Goal: Information Seeking & Learning: Learn about a topic

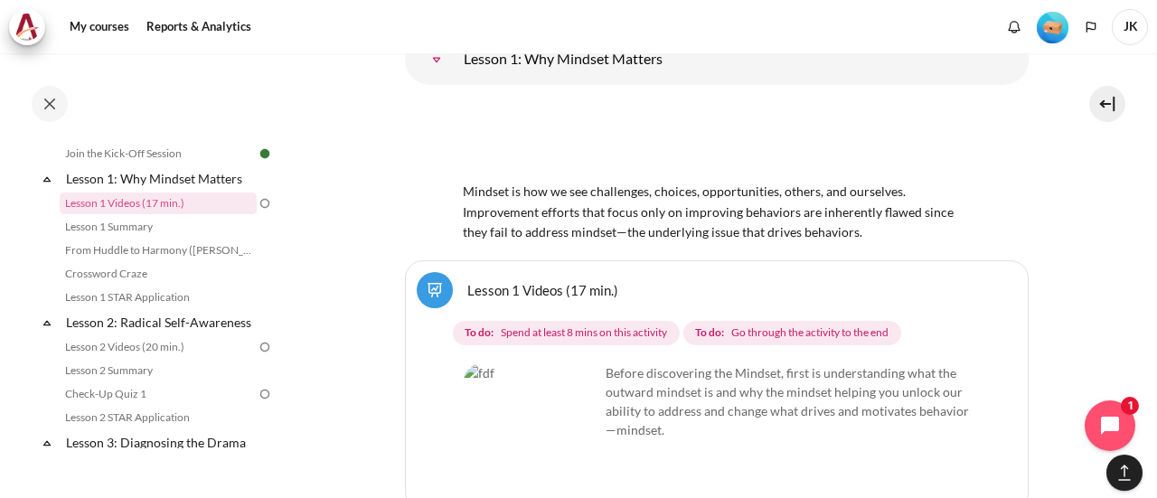
scroll to position [2343, 0]
click at [553, 363] on img "Content" at bounding box center [532, 431] width 136 height 136
click at [570, 280] on link "Lesson 1 Videos (17 min.)" at bounding box center [542, 288] width 151 height 17
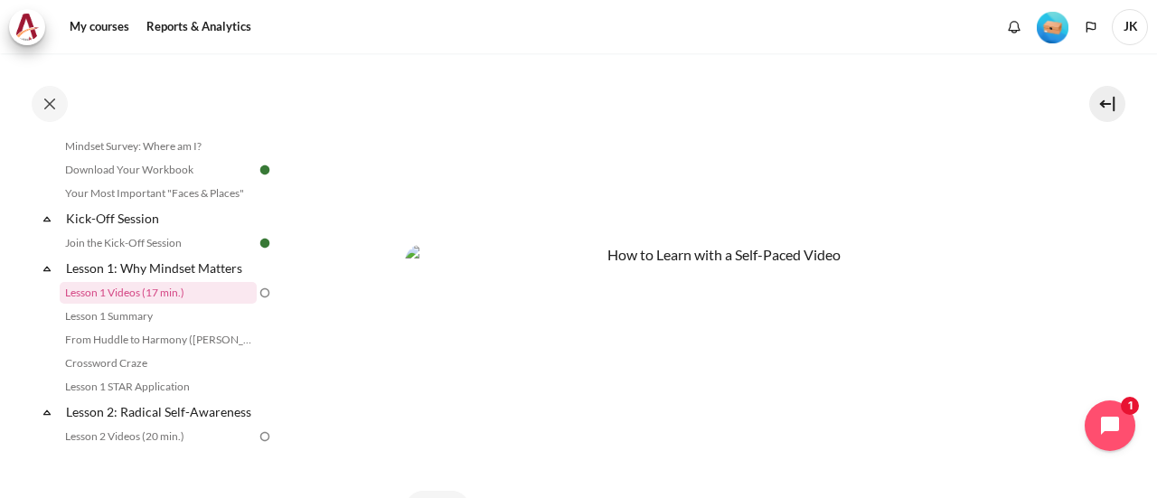
scroll to position [888, 0]
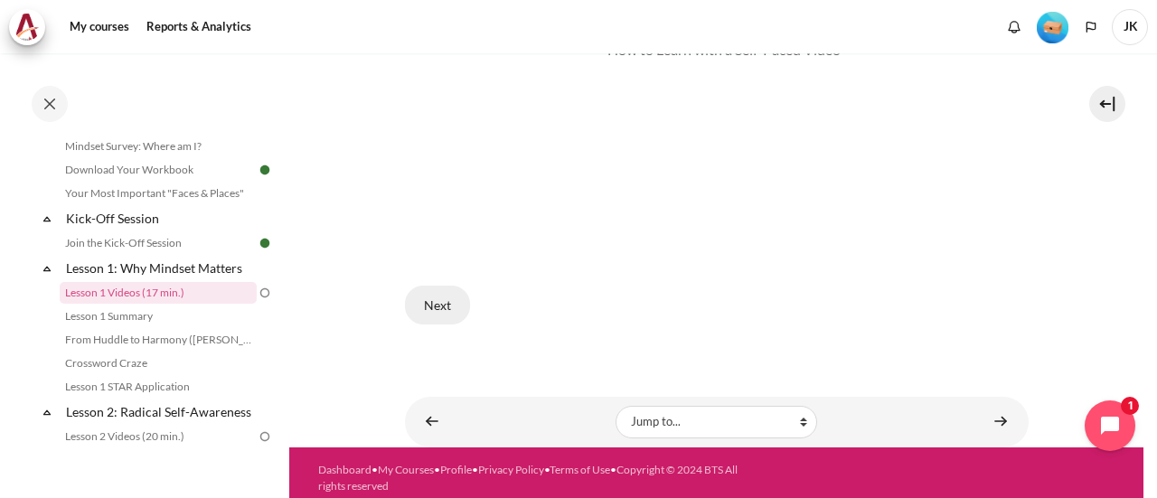
click at [442, 287] on button "Next" at bounding box center [437, 305] width 65 height 38
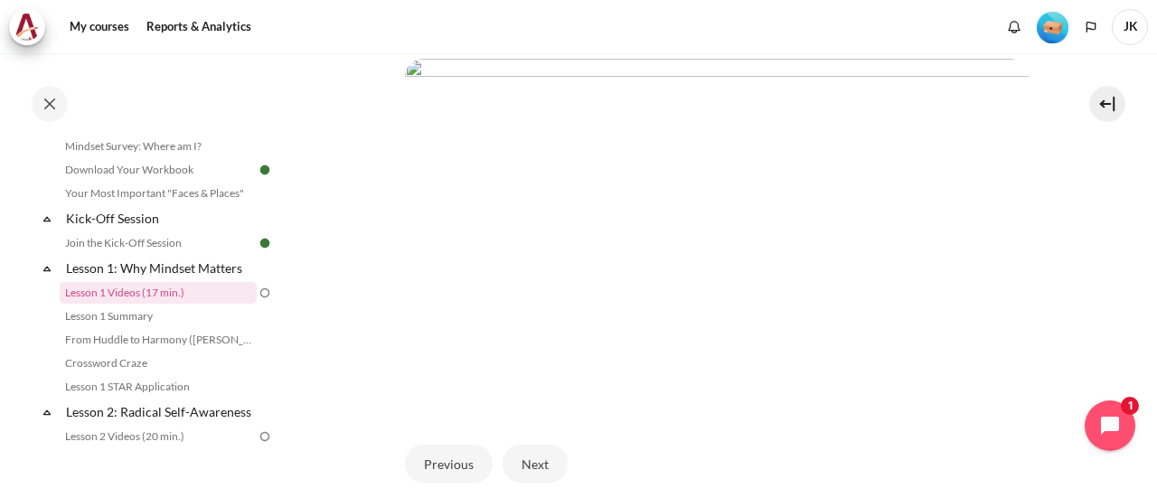
scroll to position [441, 0]
click at [545, 424] on button "Next" at bounding box center [535, 438] width 65 height 38
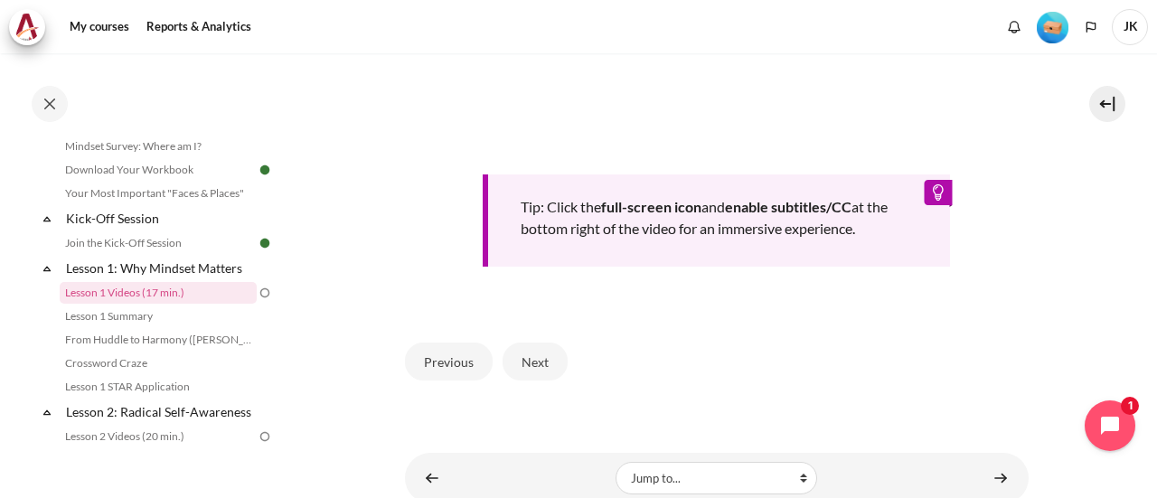
scroll to position [793, 0]
click at [534, 380] on button "Next" at bounding box center [535, 361] width 65 height 38
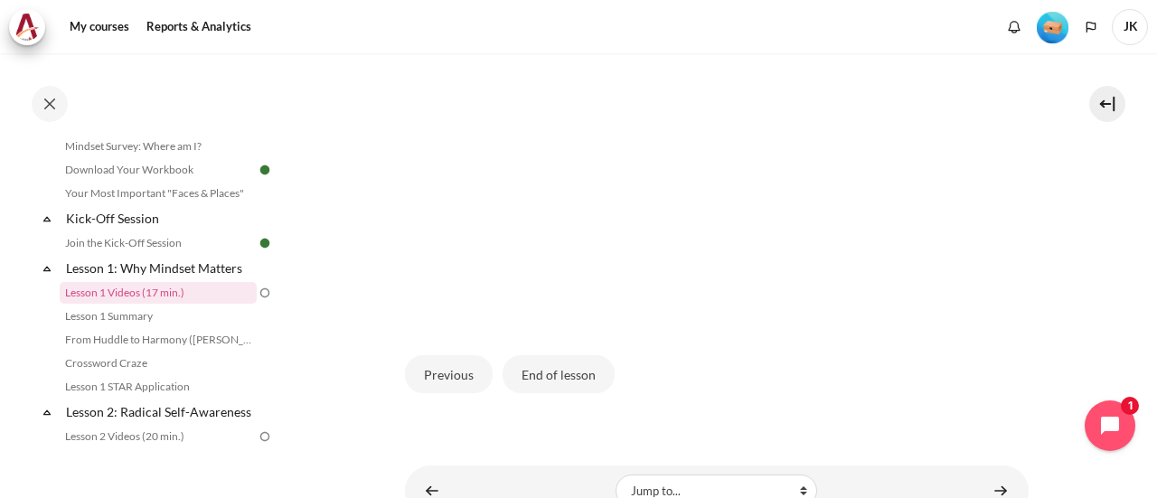
scroll to position [505, 0]
click at [575, 392] on button "End of lesson" at bounding box center [559, 373] width 112 height 38
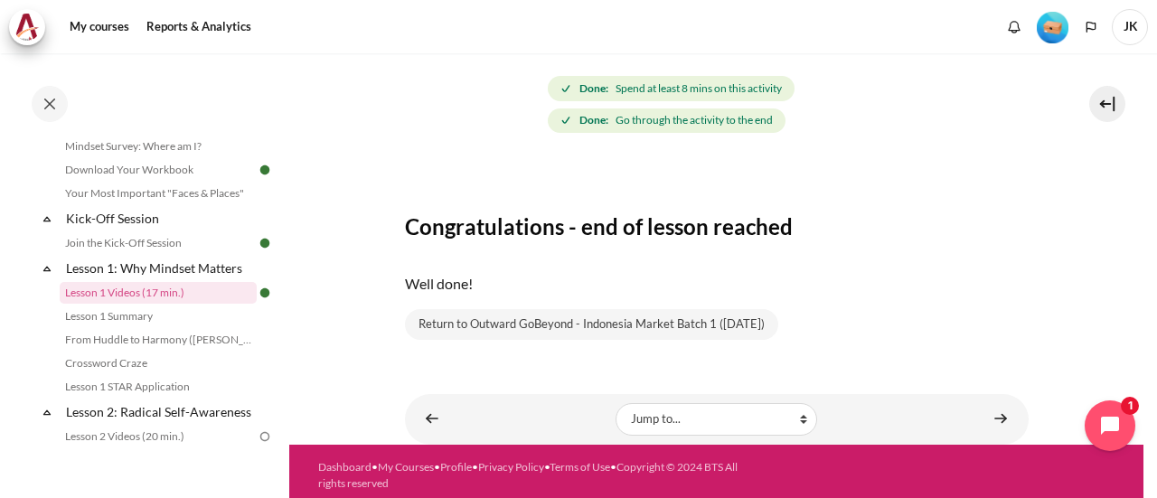
scroll to position [234, 0]
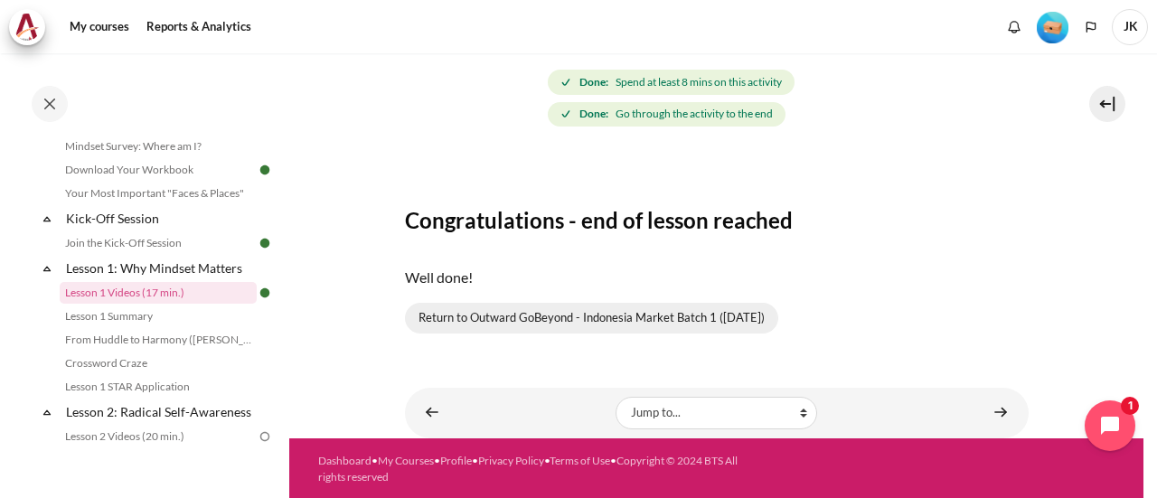
click at [564, 316] on link "Return to Outward GoBeyond - Indonesia Market Batch 1 (Sep 2025)" at bounding box center [591, 318] width 373 height 31
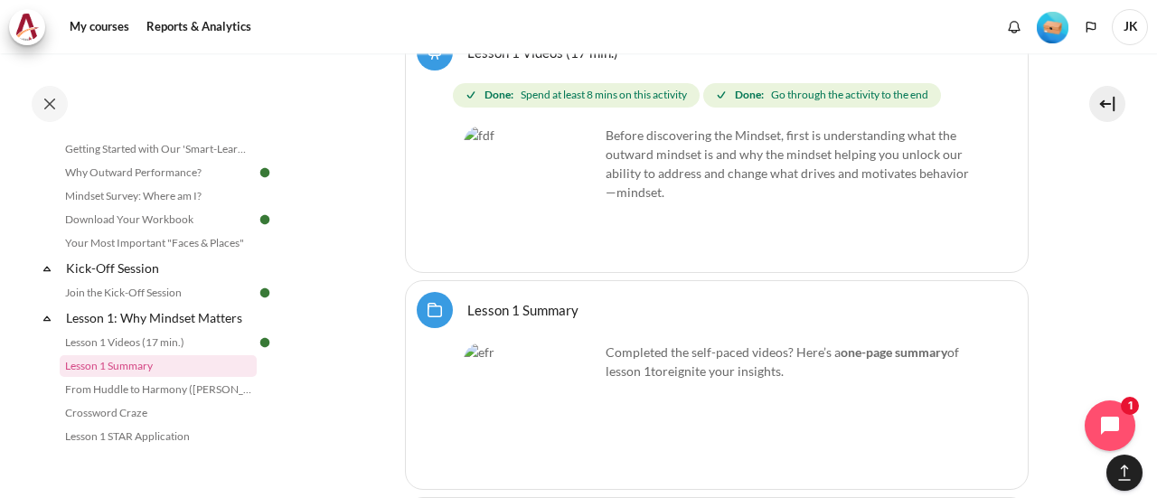
scroll to position [2580, 0]
click at [536, 301] on link "Lesson 1 Summary Folder" at bounding box center [522, 309] width 111 height 17
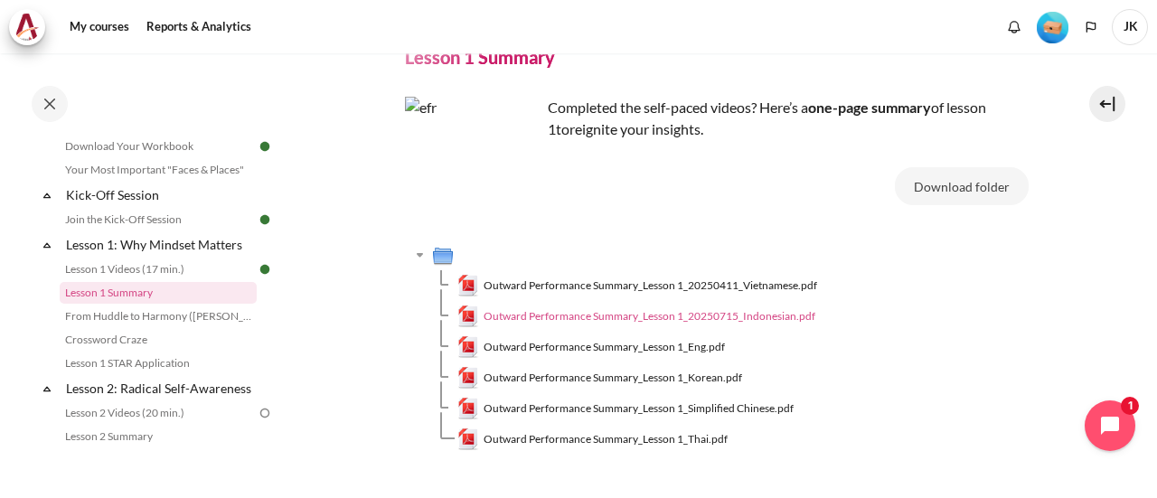
scroll to position [84, 0]
click at [680, 314] on span "Outward Performance Summary_Lesson 1_20250715_Indonesian.pdf" at bounding box center [650, 314] width 332 height 16
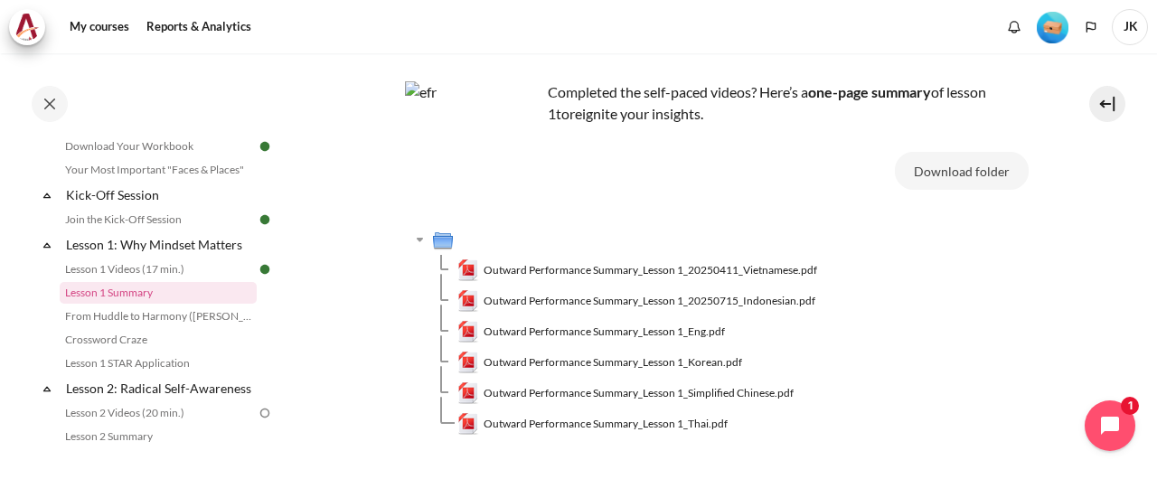
scroll to position [219, 0]
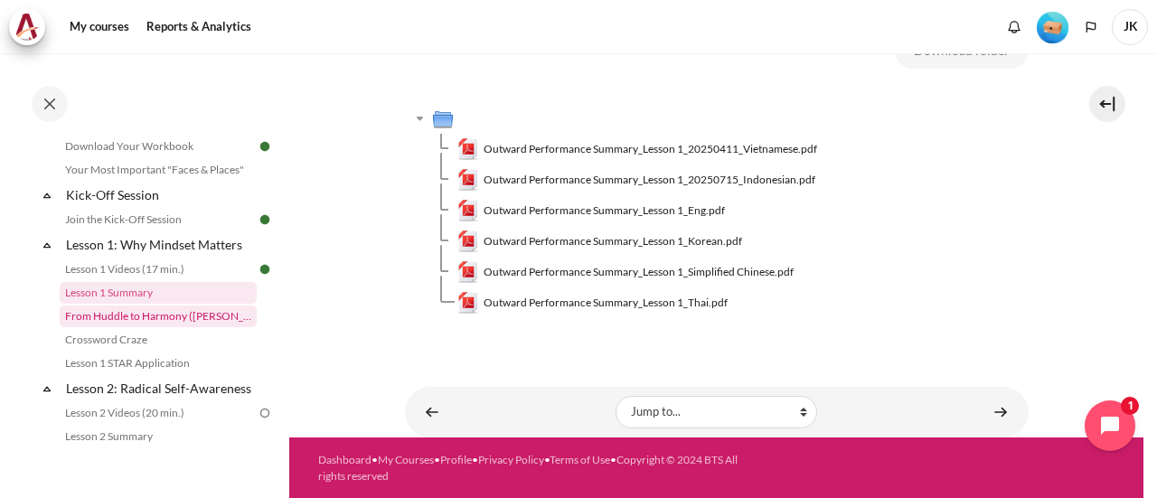
click at [179, 318] on link "From Huddle to Harmony ([PERSON_NAME]'s Story)" at bounding box center [158, 317] width 197 height 22
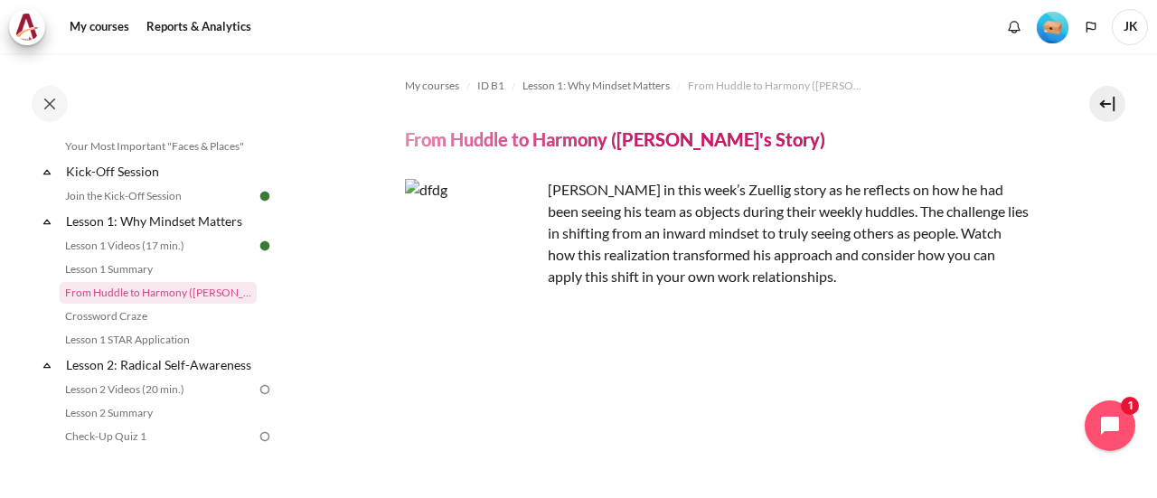
scroll to position [313, 0]
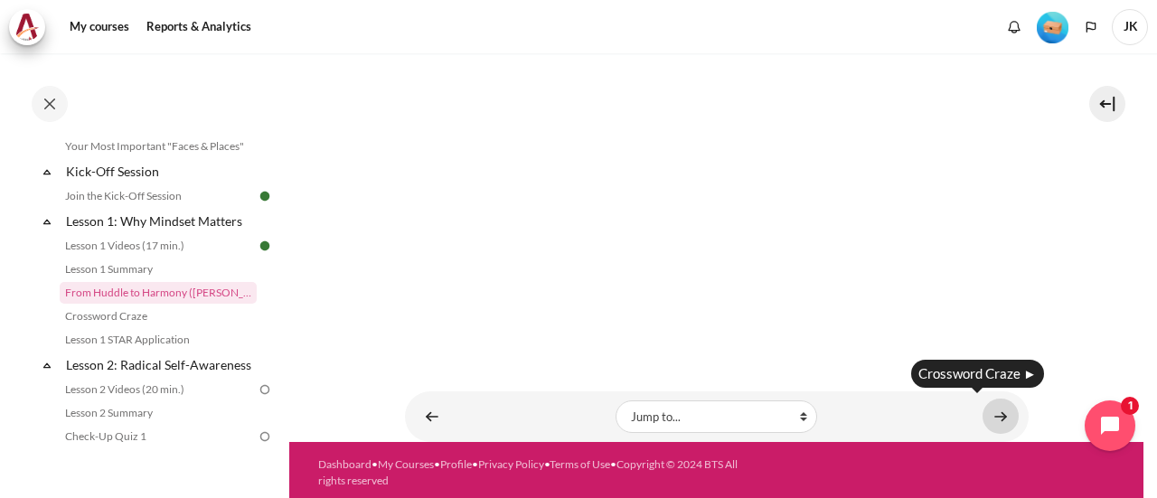
click at [998, 412] on link "Content" at bounding box center [1001, 416] width 36 height 35
click at [992, 410] on link "Content" at bounding box center [1001, 416] width 36 height 35
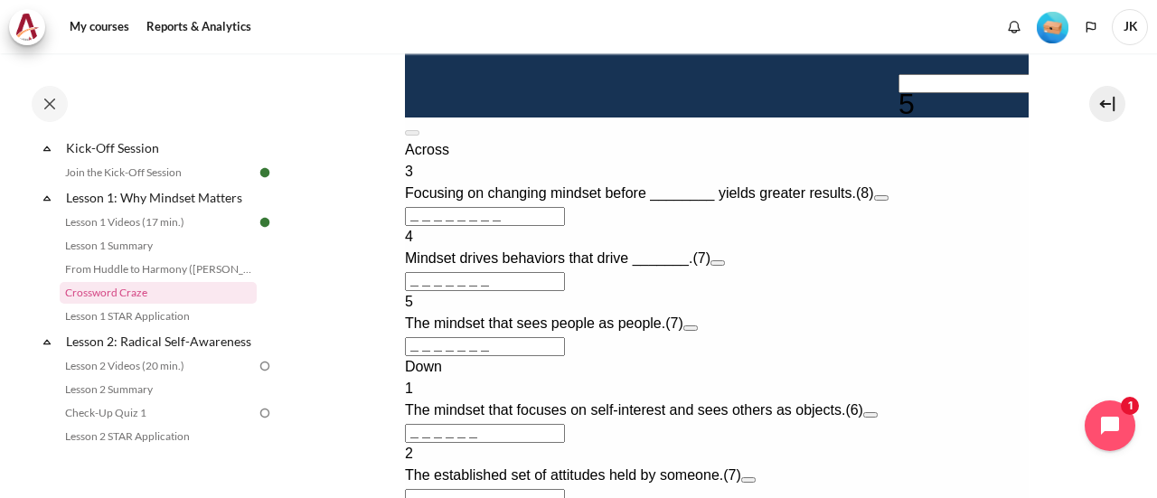
scroll to position [737, 0]
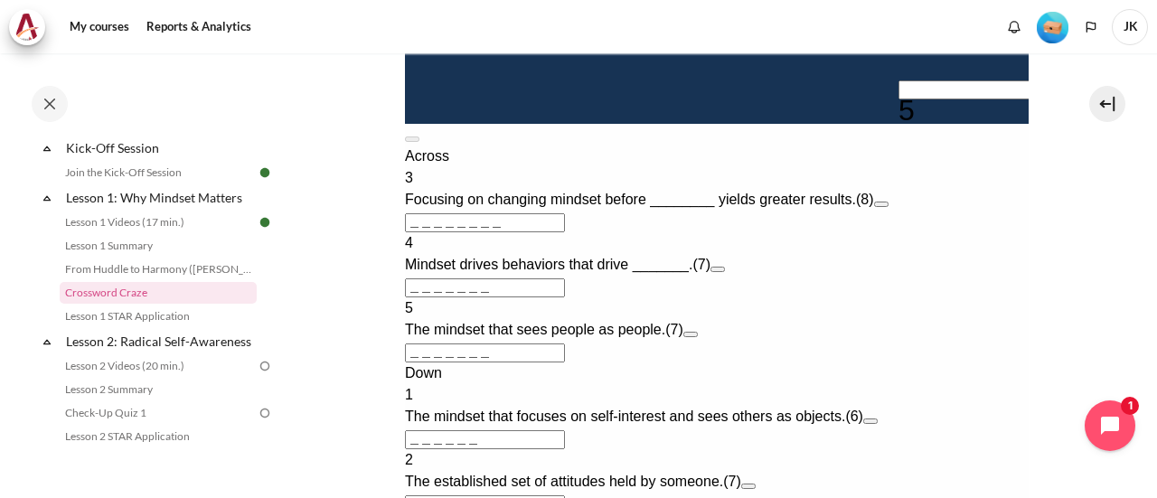
click at [898, 99] on input "Crossword grid. Use arrow keys to navigate and the keyboard to enter characters…" at bounding box center [978, 89] width 160 height 19
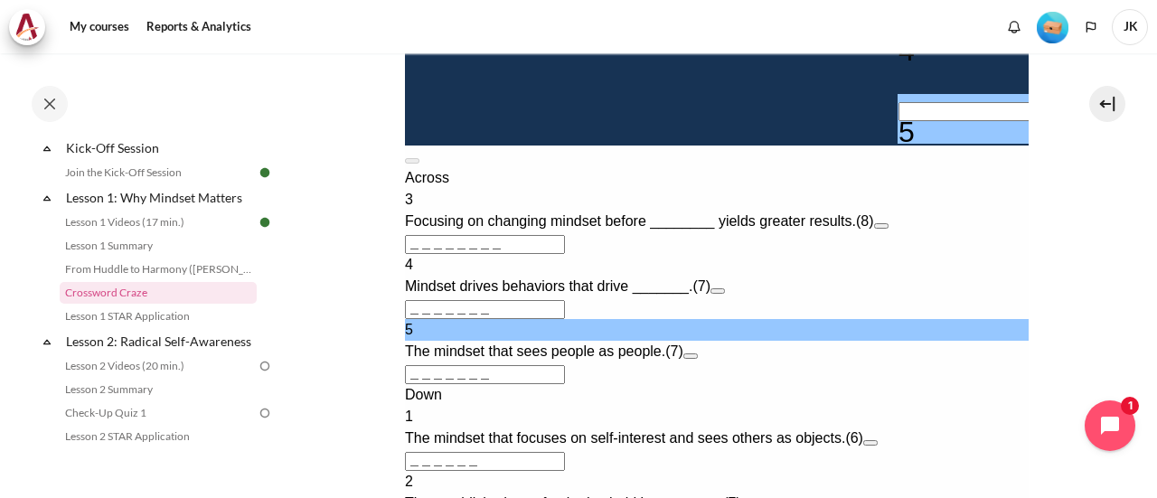
type input "O＿＿＿＿＿＿"
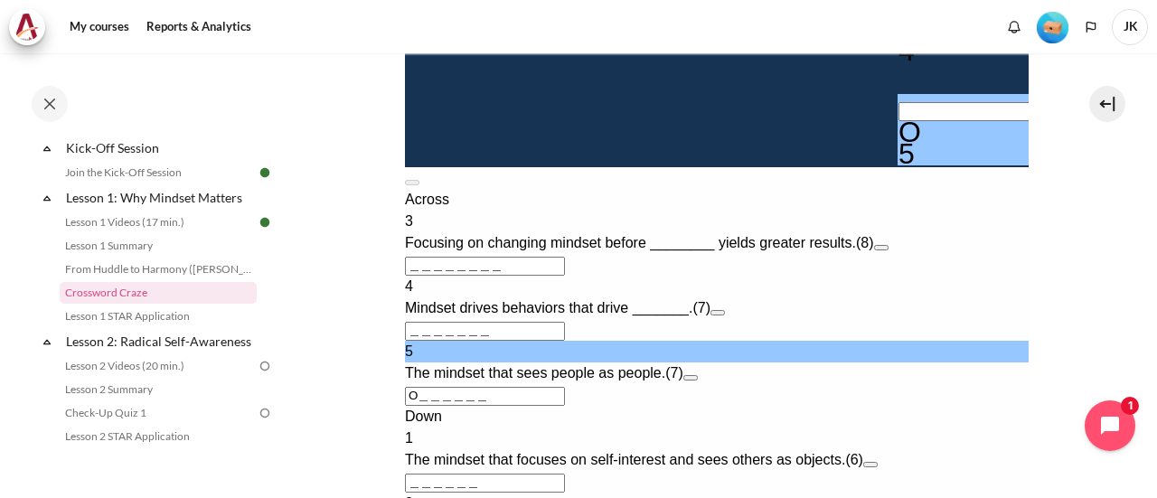
type input "OU＿＿＿＿＿"
type input "OUT＿＿＿＿"
type input "＿＿＿＿＿＿T"
type input "OUTW＿＿＿"
type input "OUTWA＿＿"
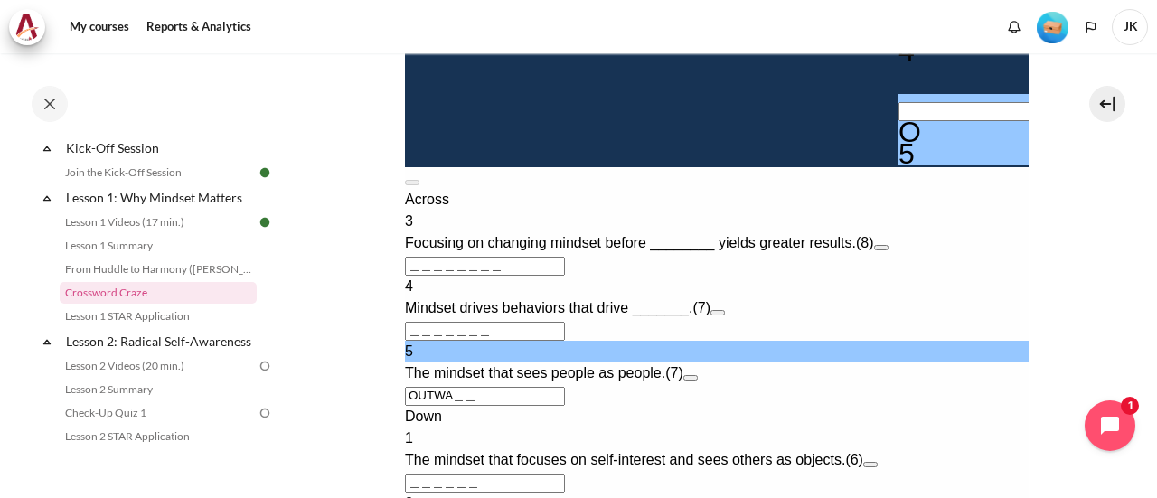
type input "OUTWAR＿"
type input "OUTWARD"
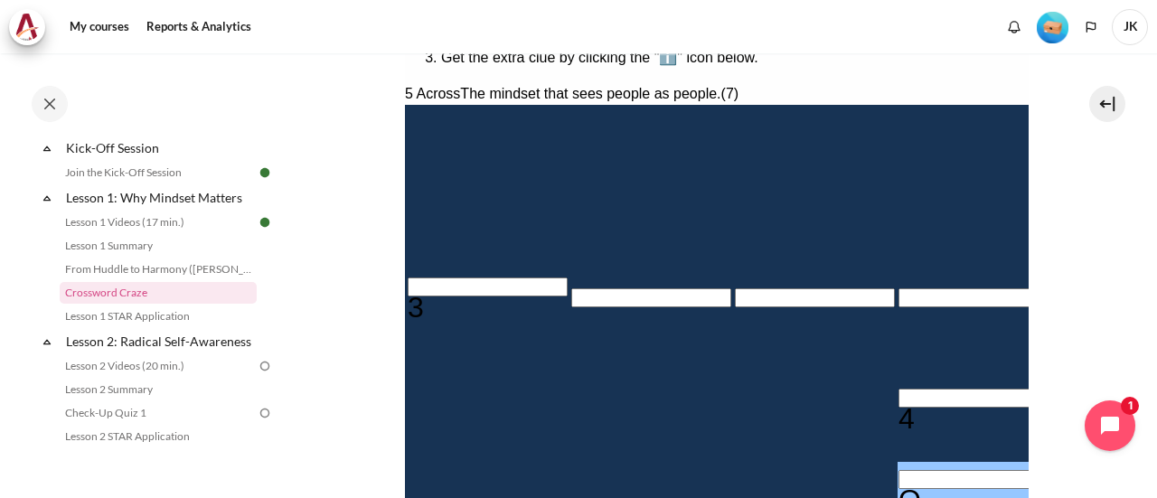
scroll to position [367, 0]
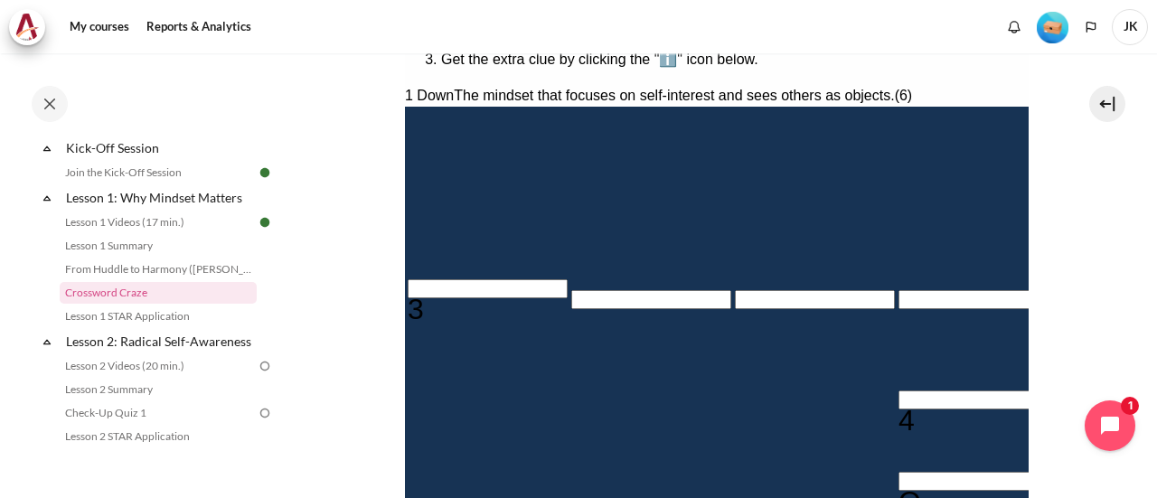
type input "I＿＿＿＿＿"
type input "IN＿＿＿＿"
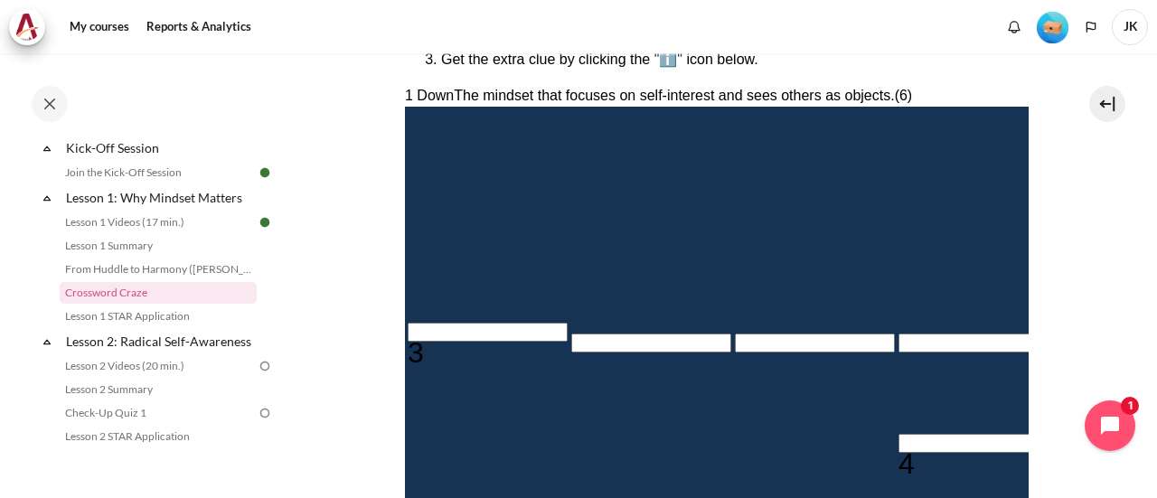
type input "INW＿＿＿"
type input "INWA＿＿"
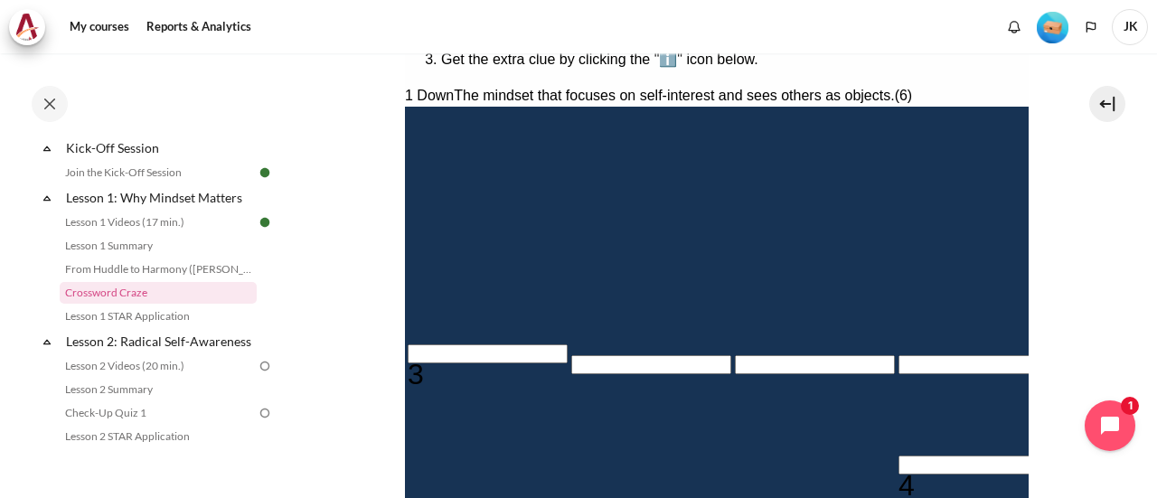
type input "＿＿＿＿＿＿＿R"
type input "INWAR＿"
type input "INWARD"
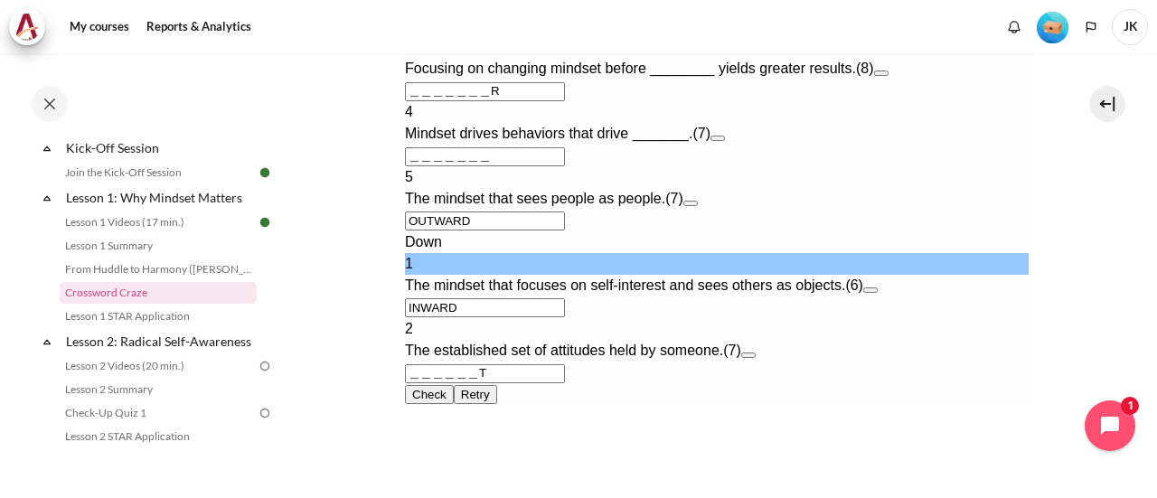
scroll to position [999, 0]
click at [418, 382] on input "＿＿＿＿＿＿T" at bounding box center [484, 372] width 160 height 19
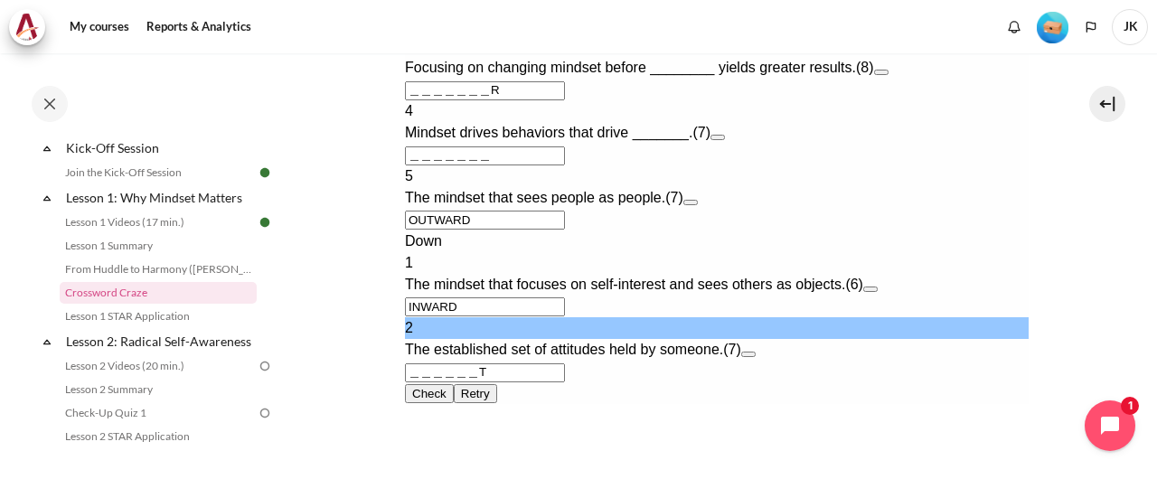
click at [410, 382] on input "＿＿＿＿＿＿T" at bounding box center [484, 372] width 160 height 19
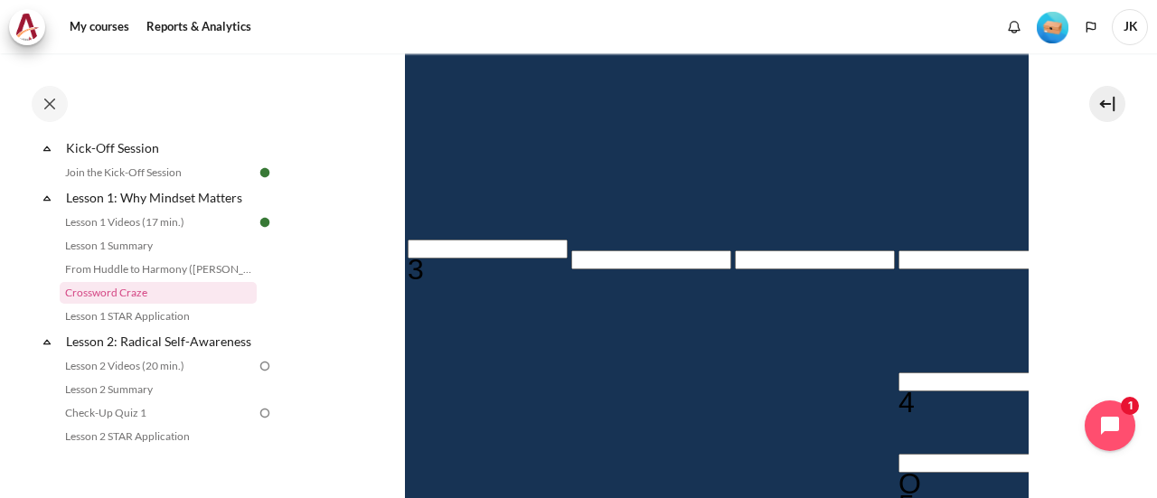
scroll to position [743, 0]
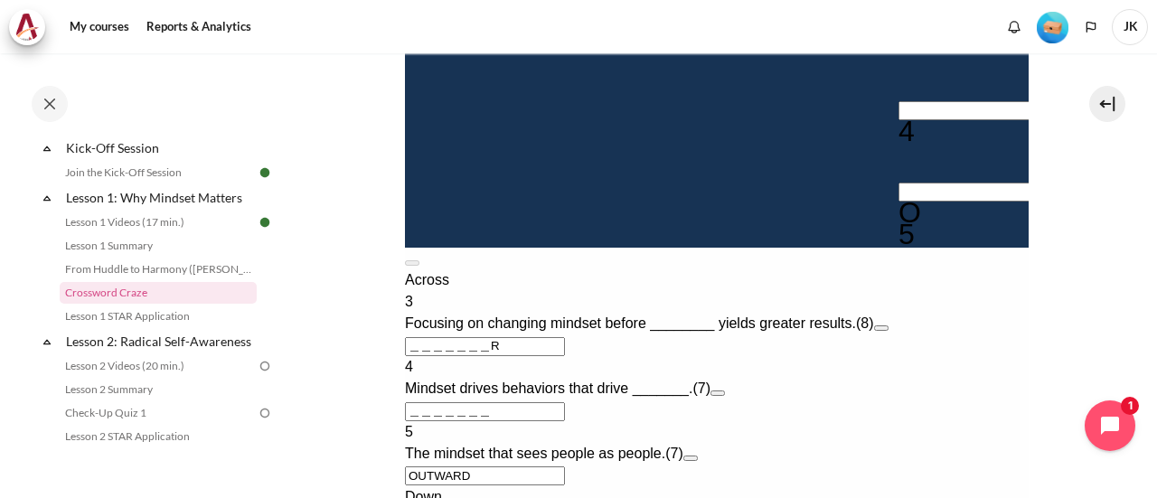
click at [888, 331] on button "Open extra clue for 3 Across. Focusing on changing mindset before ________ yiel…" at bounding box center [880, 327] width 14 height 5
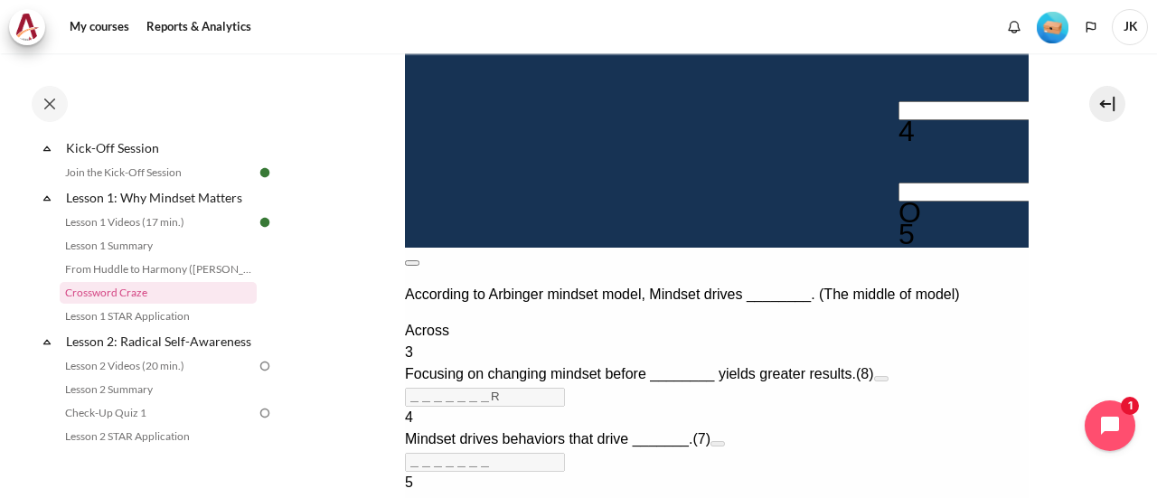
click at [419, 260] on button at bounding box center [411, 262] width 14 height 5
click at [724, 441] on button "Open extra clue for 4 Across. Mindset drives behaviors that drive _______." at bounding box center [717, 443] width 14 height 5
click at [419, 260] on button at bounding box center [411, 262] width 14 height 5
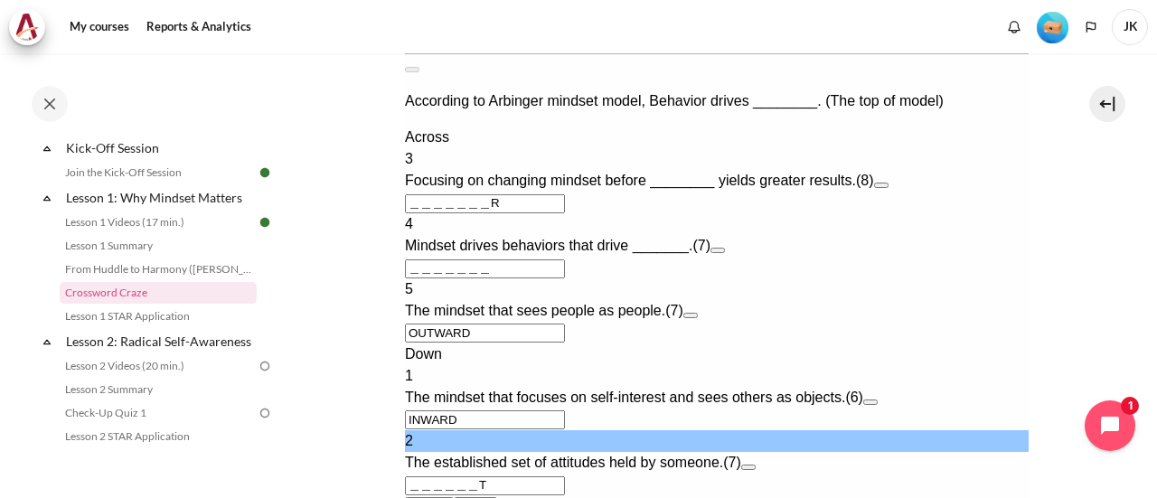
click at [697, 313] on button "Open extra clue for 5 Across. The mindset that sees people as people." at bounding box center [690, 315] width 14 height 5
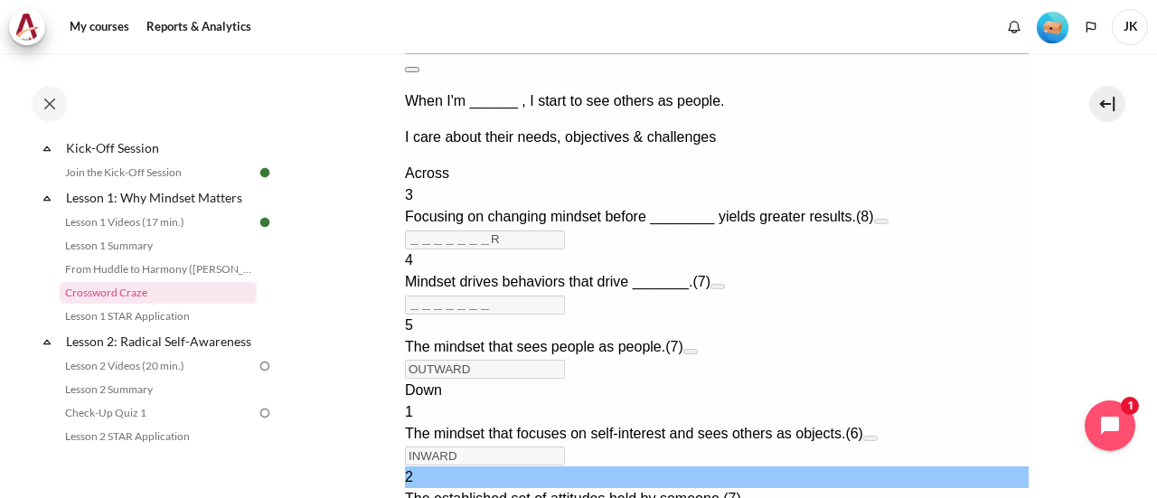
scroll to position [566, 0]
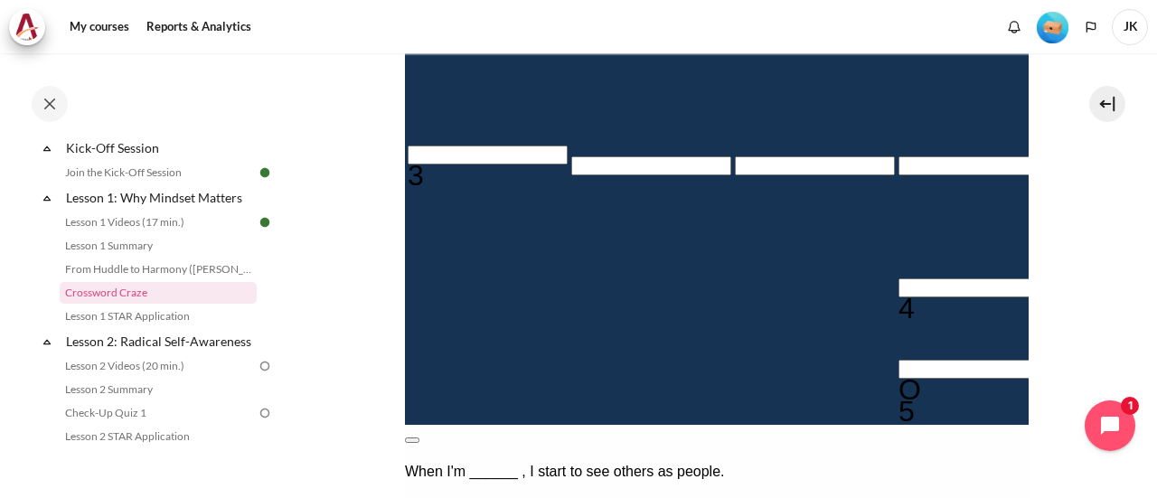
click at [419, 438] on button at bounding box center [411, 440] width 14 height 5
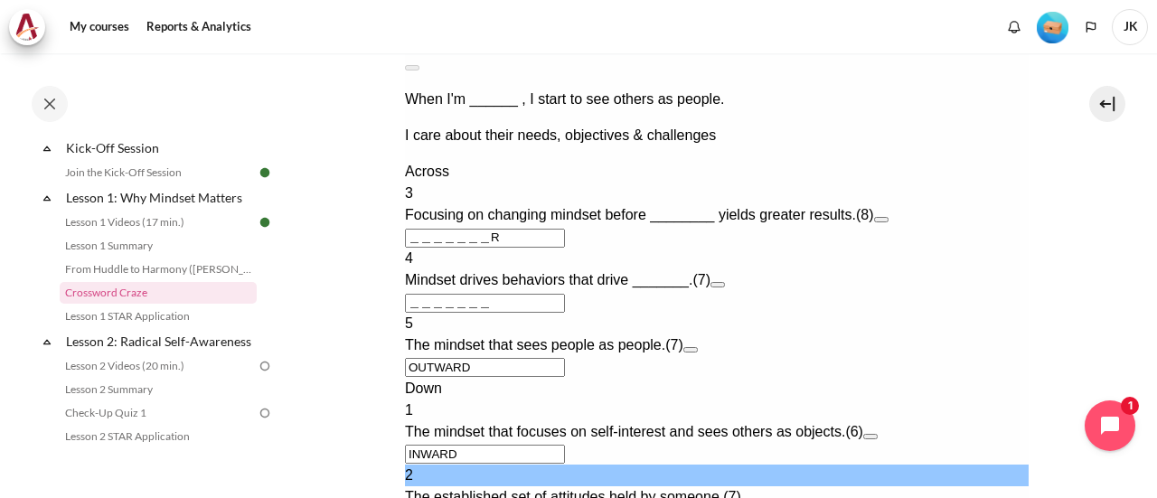
scroll to position [941, 0]
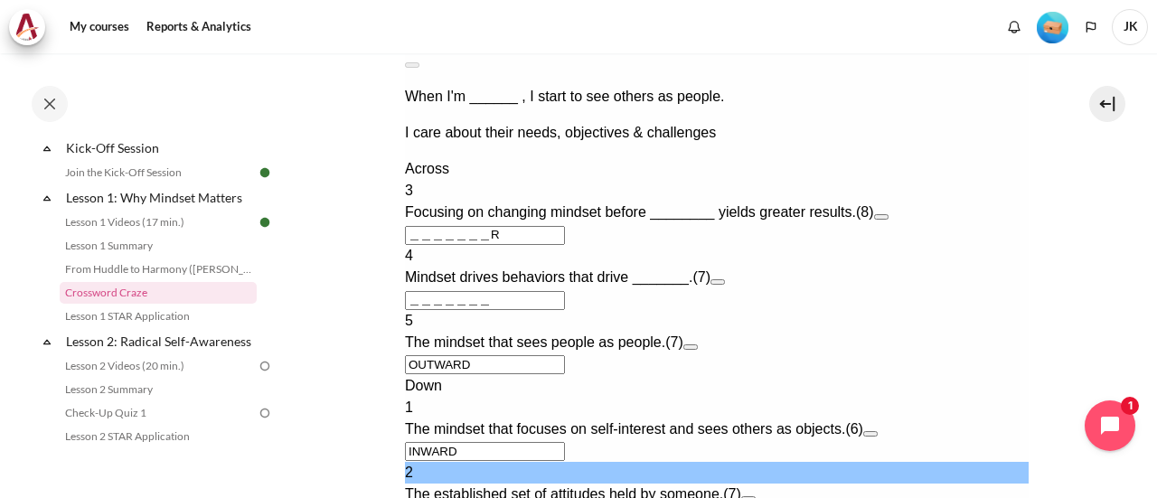
click at [776, 250] on div "Across 3 Focusing on changing mindset before ________ yields greater results. (…" at bounding box center [716, 266] width 624 height 217
click at [414, 226] on input "＿＿＿＿＿＿＿R" at bounding box center [484, 235] width 160 height 19
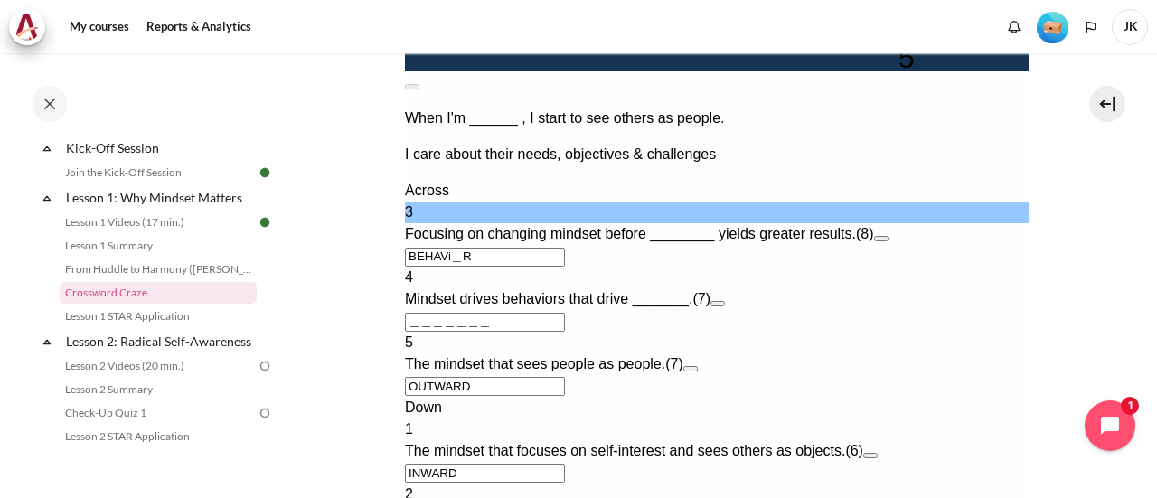
type input "BEHAVI＿R"
type input "＿I＿＿＿＿T"
type input "BEHAVIOR"
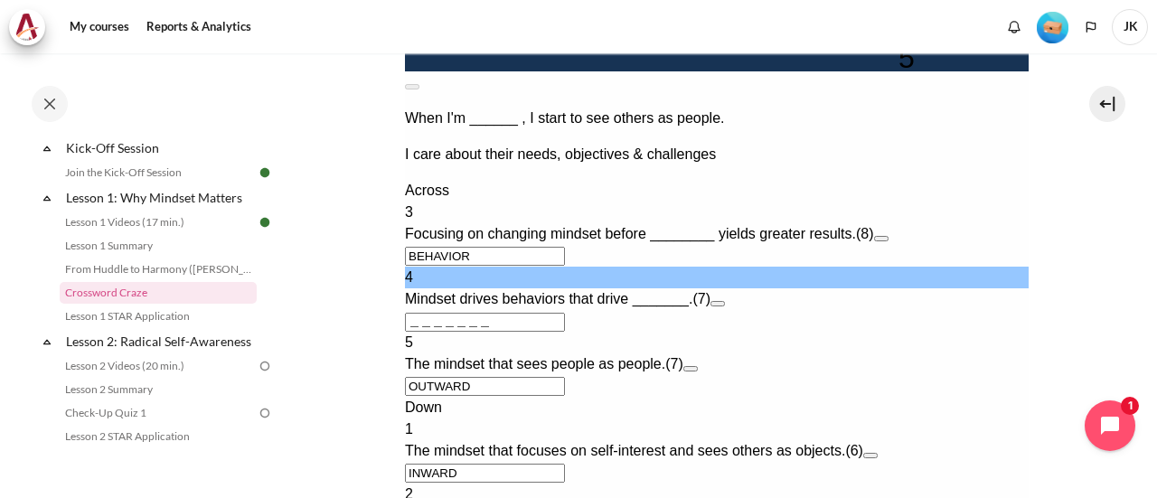
click at [439, 313] on input "＿＿＿＿＿＿＿" at bounding box center [484, 322] width 160 height 19
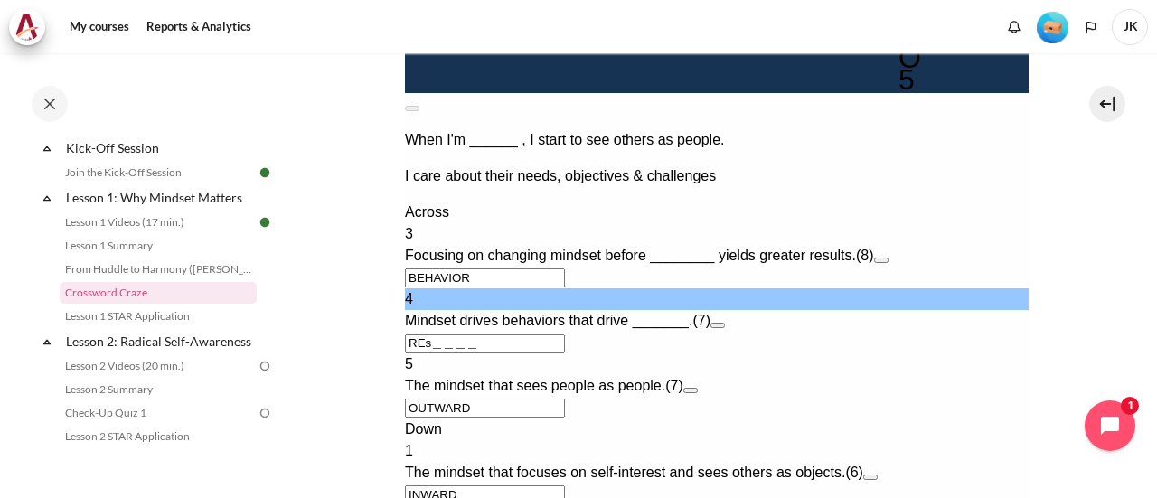
type input "RES＿＿＿＿"
type input "＿I＿＿S＿T"
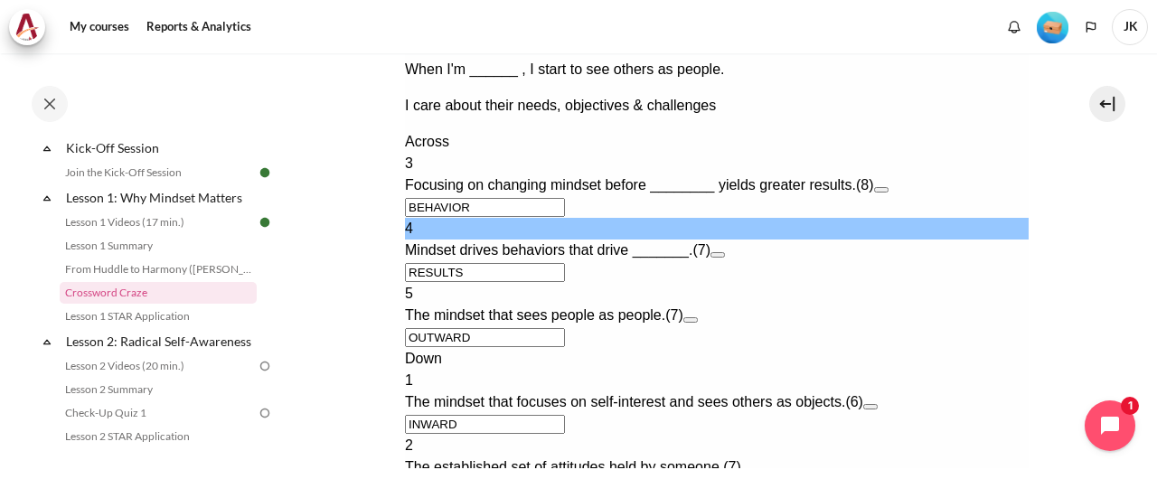
scroll to position [1013, 0]
type input "RESULTS"
click at [413, 480] on input "＿I＿＿S＿T" at bounding box center [484, 489] width 160 height 19
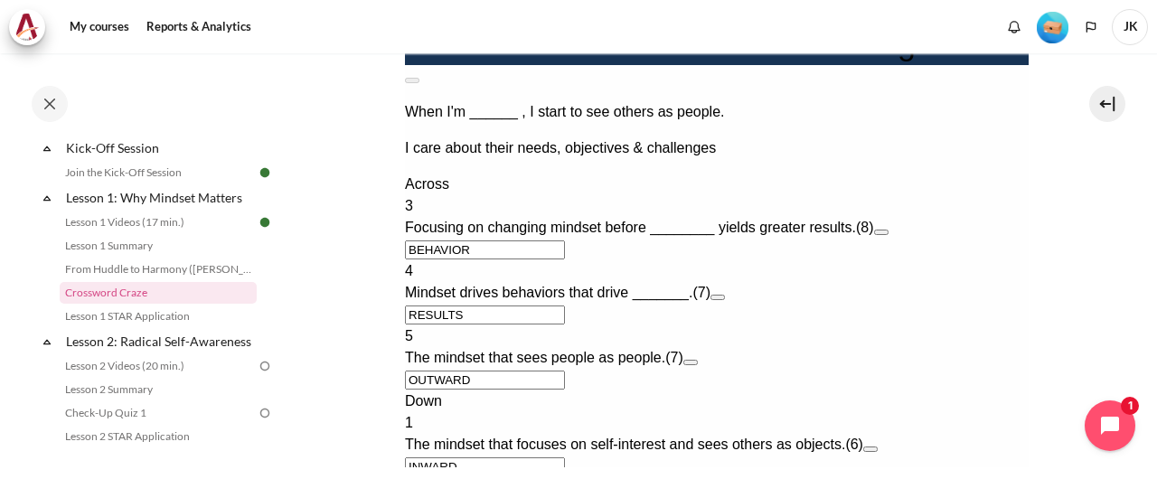
type input "MINDSET"
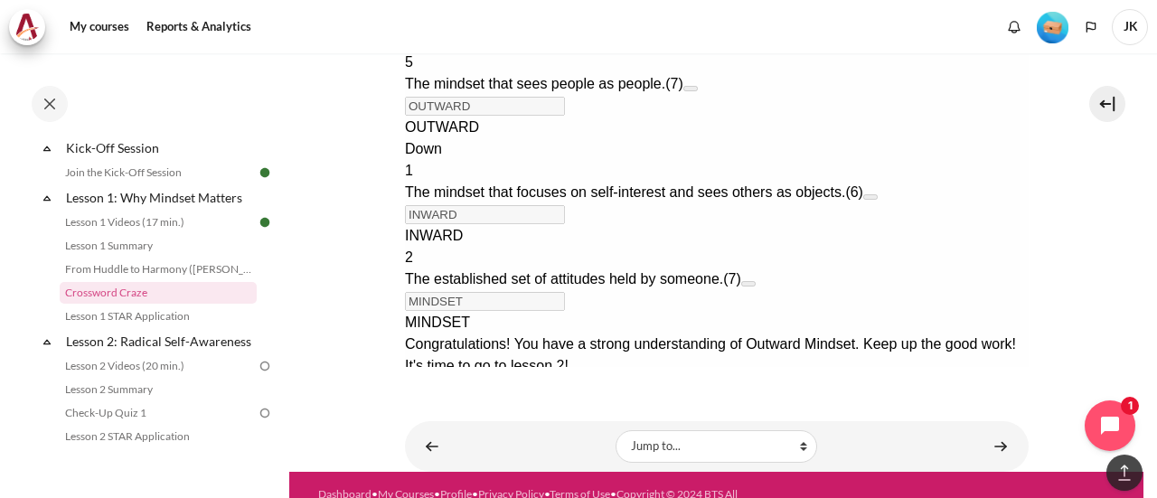
scroll to position [1364, 0]
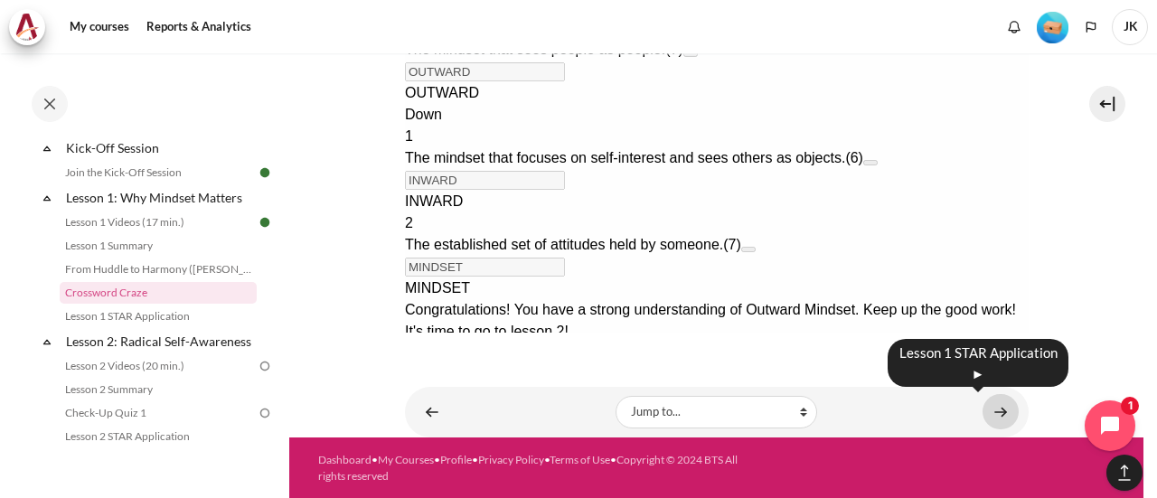
click at [993, 418] on link "Content" at bounding box center [1001, 411] width 36 height 35
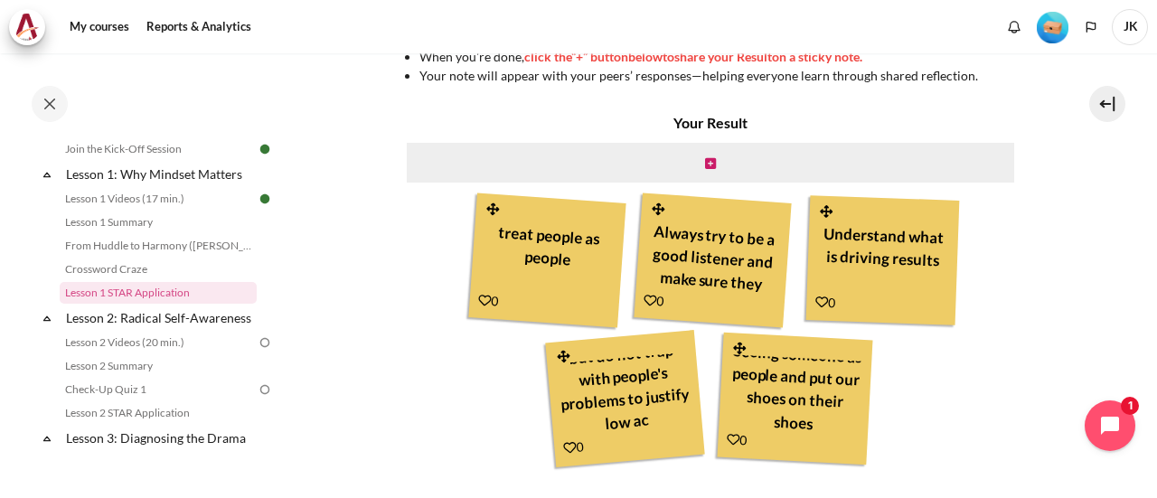
scroll to position [669, 0]
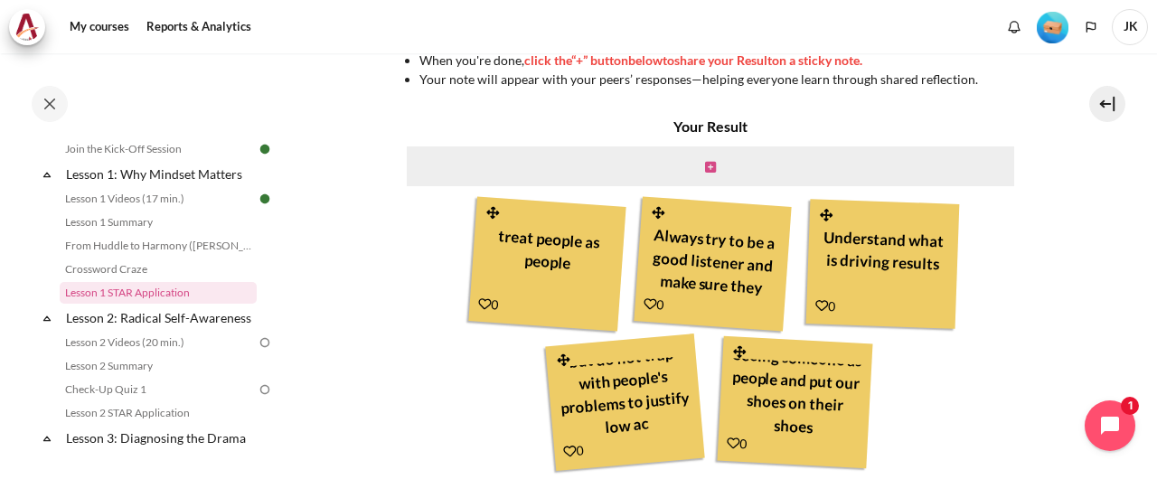
click at [705, 167] on icon "Content" at bounding box center [710, 167] width 11 height 13
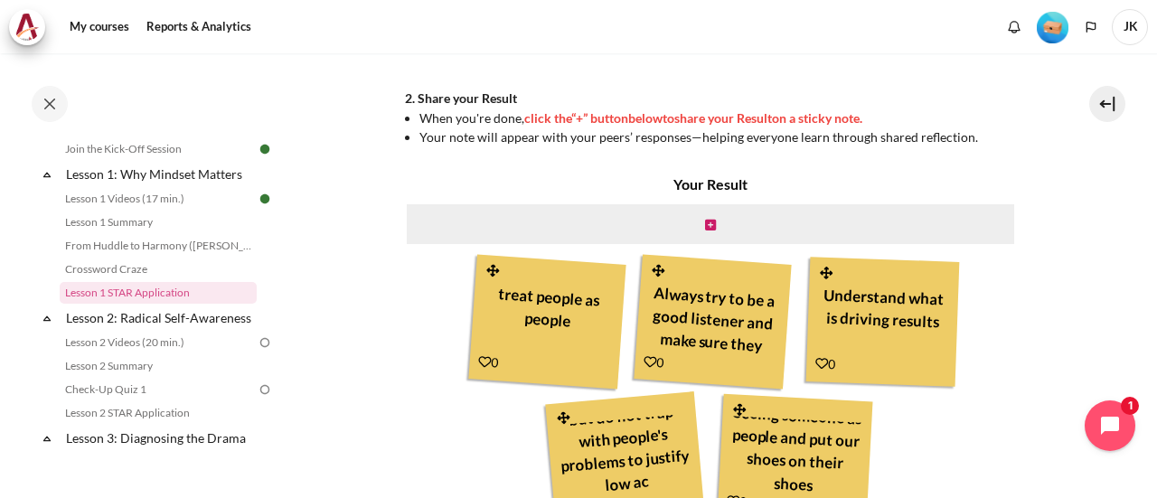
scroll to position [609, 0]
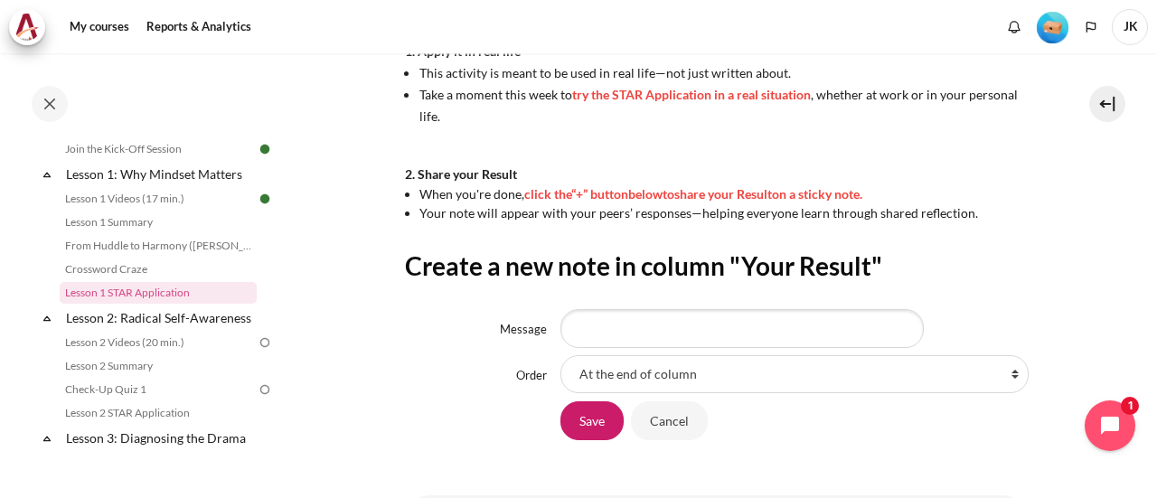
scroll to position [644, 0]
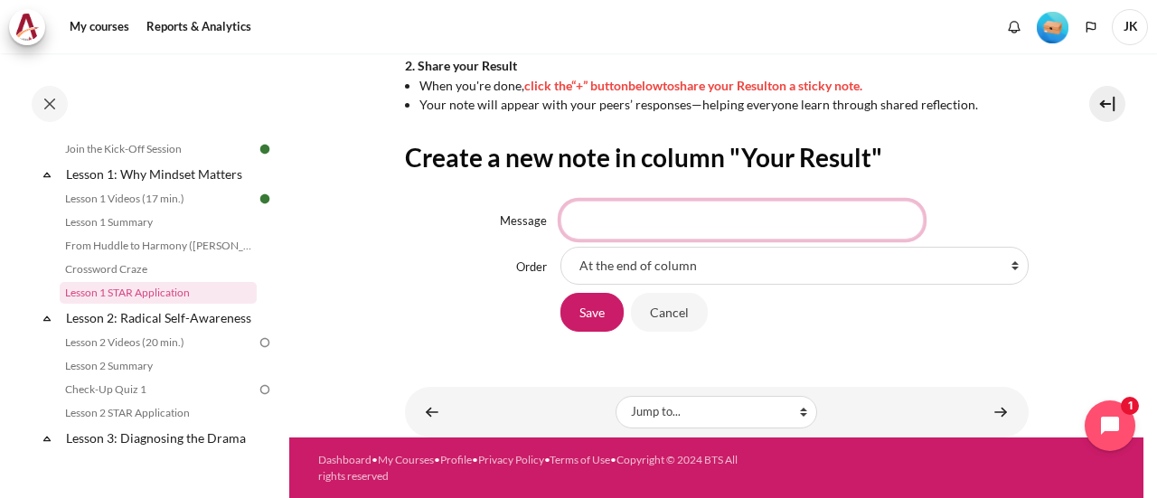
click at [662, 212] on input "Message" at bounding box center [742, 220] width 363 height 38
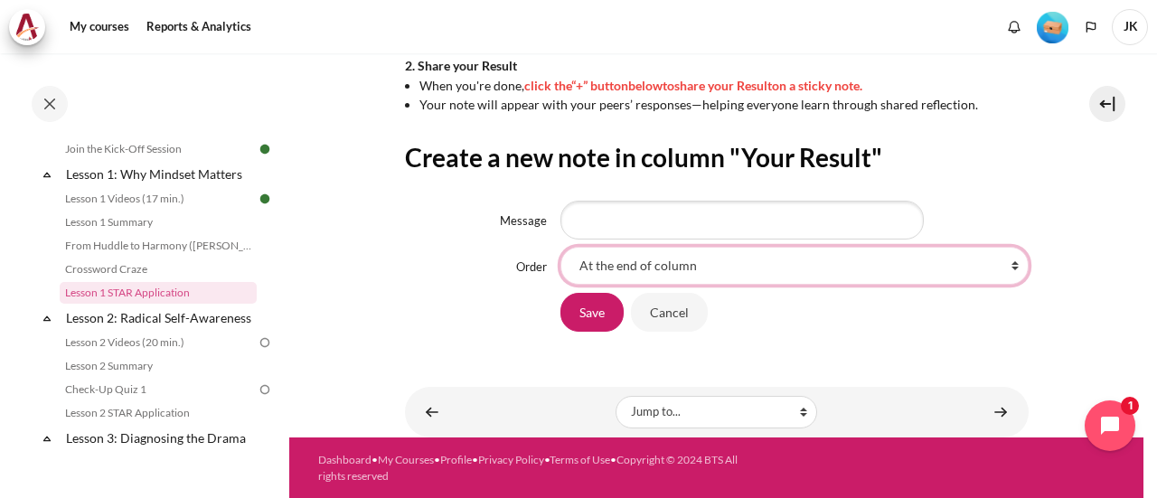
click at [1006, 258] on select "At the end of column First place in column After 'treat people as people' After…" at bounding box center [795, 266] width 468 height 38
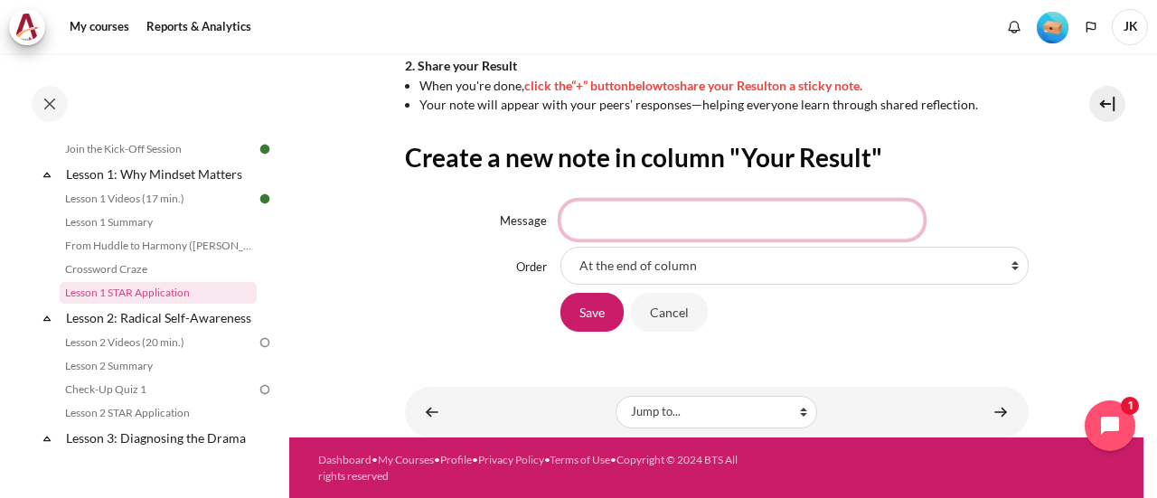
click at [761, 211] on input "Message" at bounding box center [742, 220] width 363 height 38
type input "stop seeing some people as obstacles"
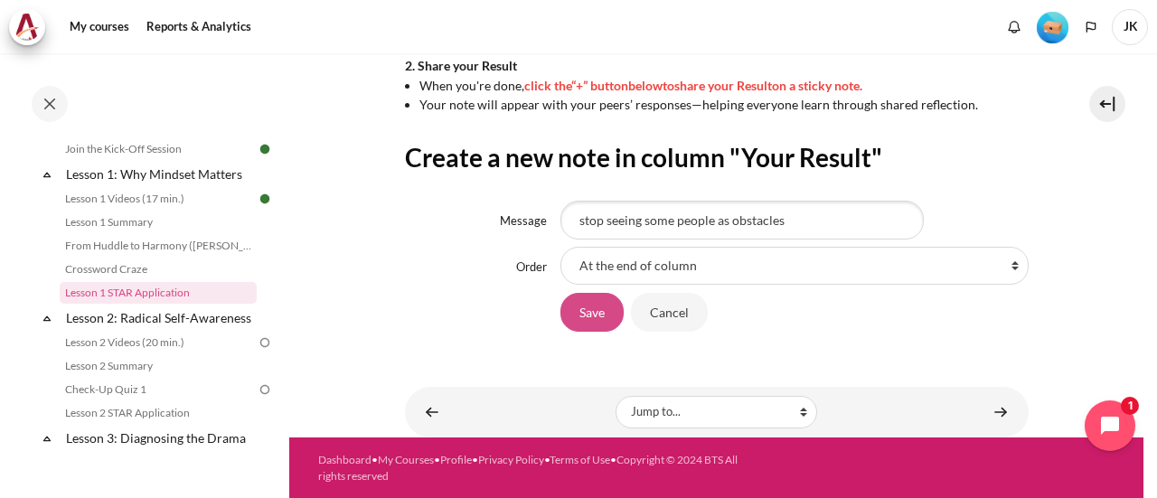
click at [574, 323] on input "Save" at bounding box center [592, 312] width 63 height 38
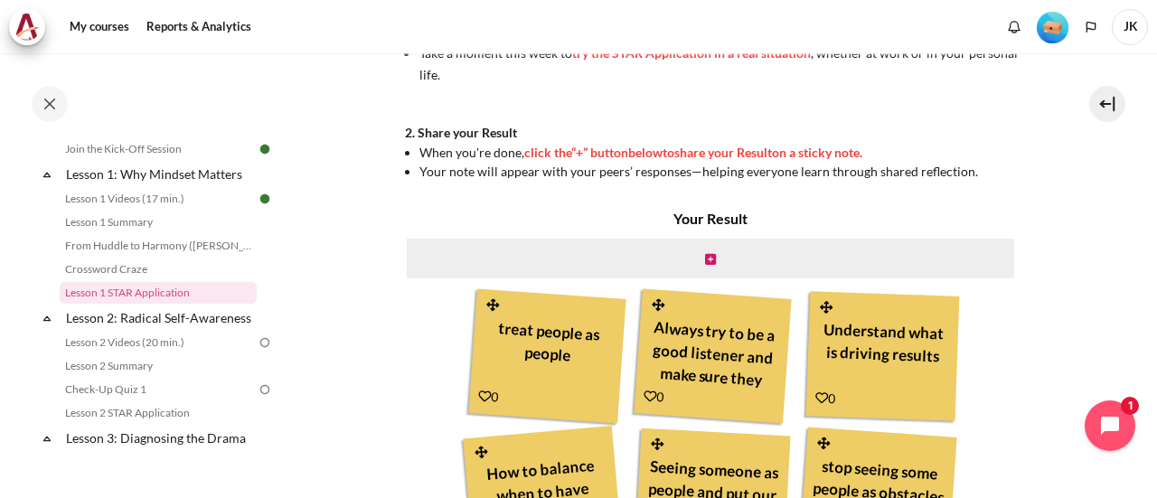
scroll to position [799, 0]
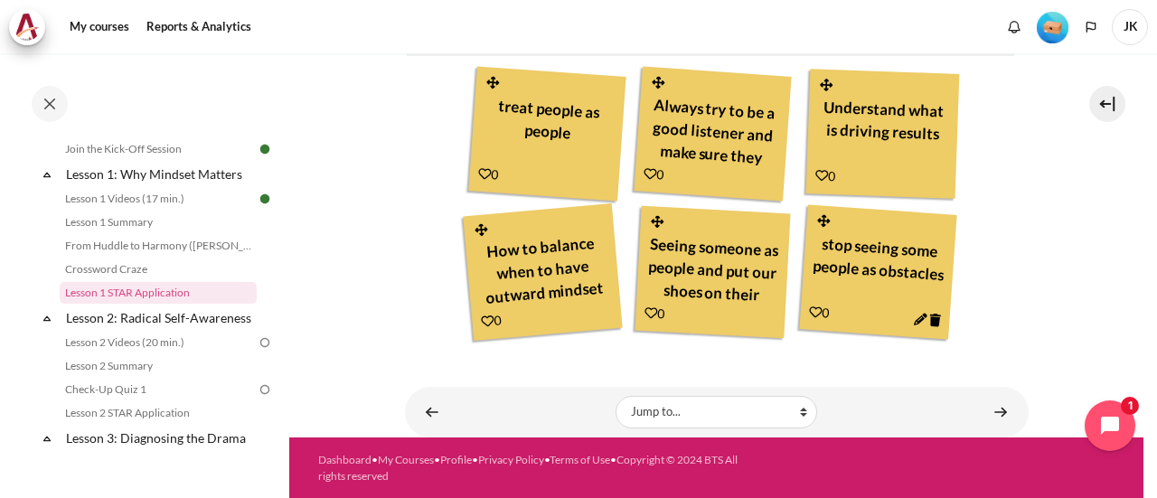
click at [481, 174] on icon "Content" at bounding box center [485, 174] width 14 height 14
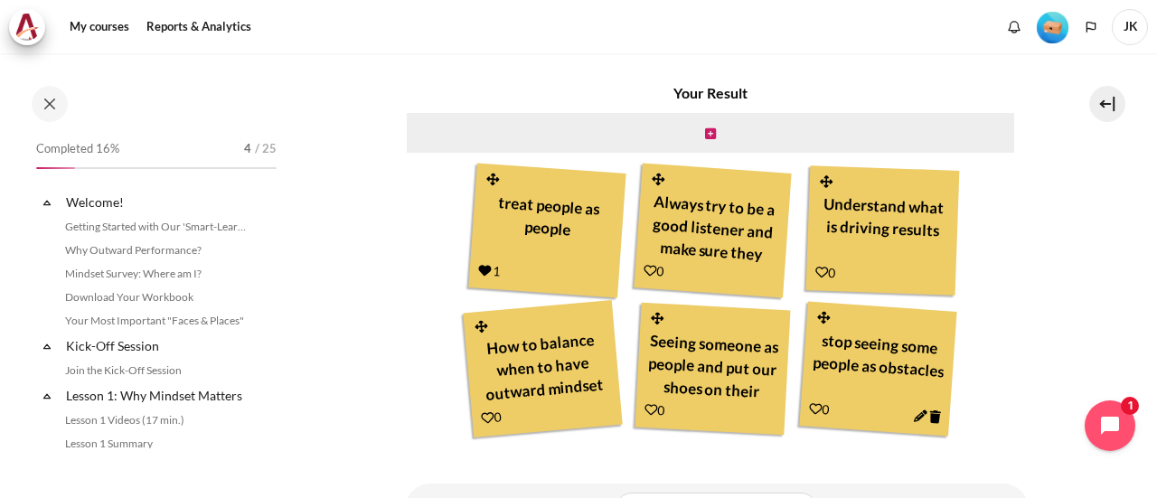
scroll to position [222, 0]
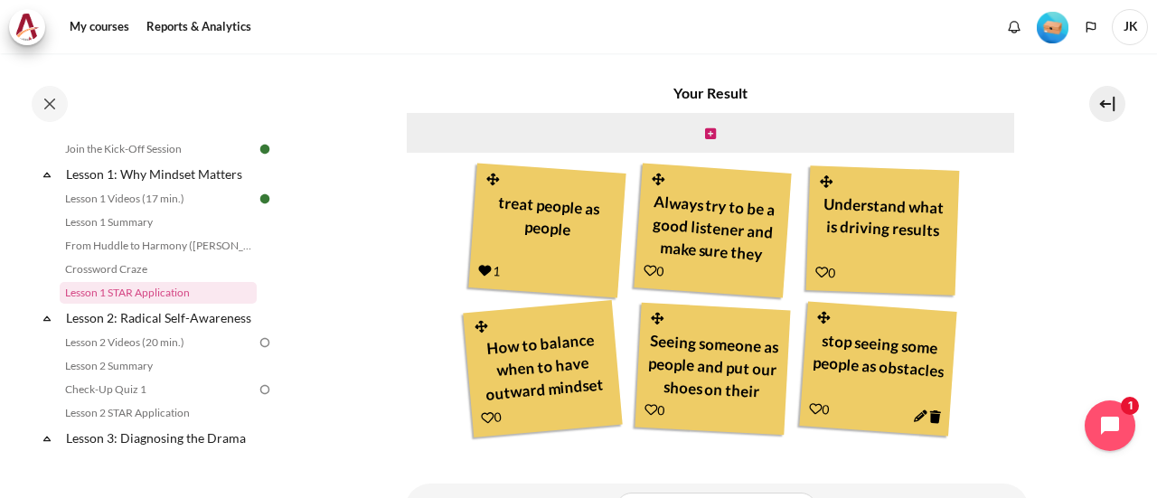
click at [485, 420] on icon "Content" at bounding box center [488, 418] width 14 height 14
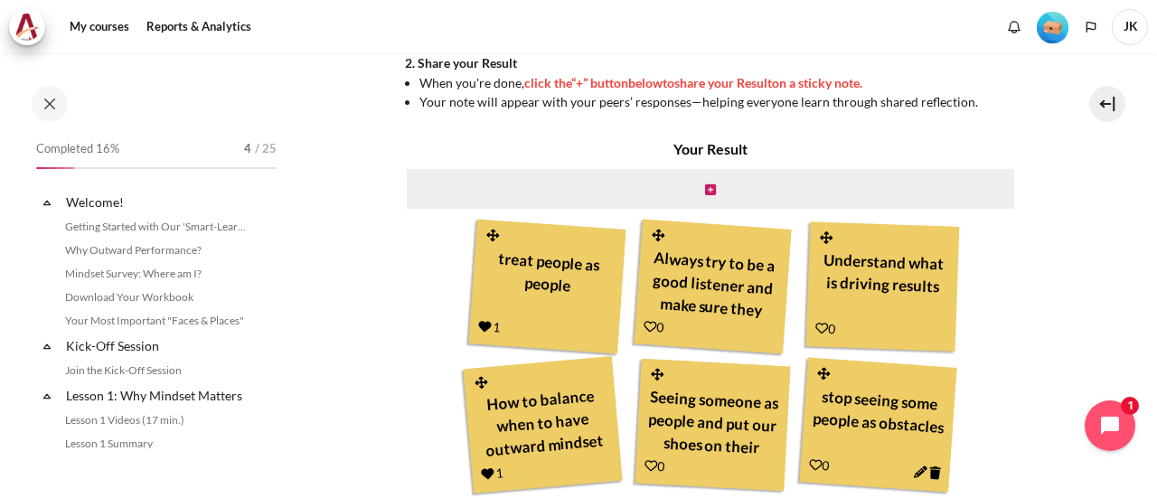
scroll to position [799, 0]
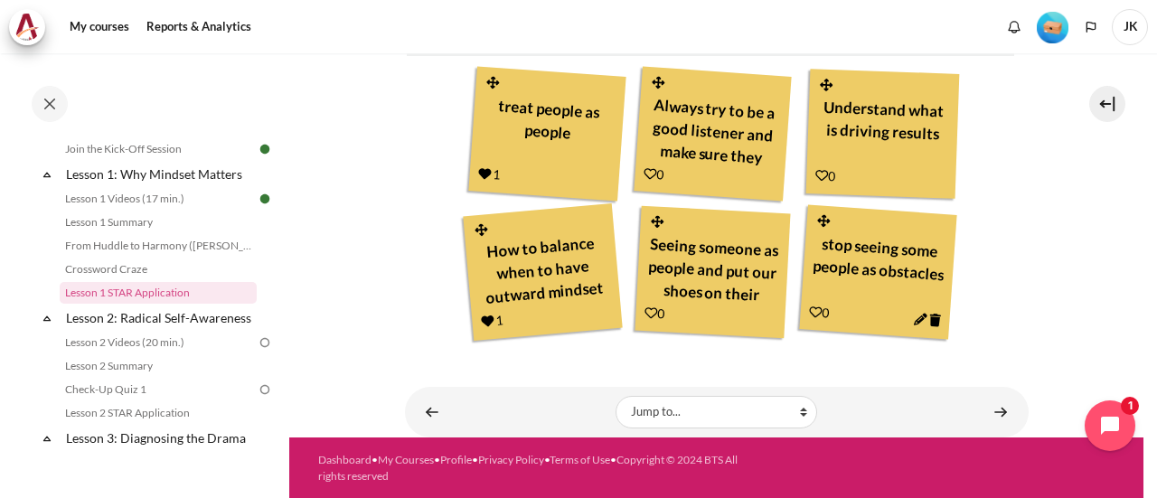
click at [645, 308] on icon "Content" at bounding box center [652, 313] width 14 height 14
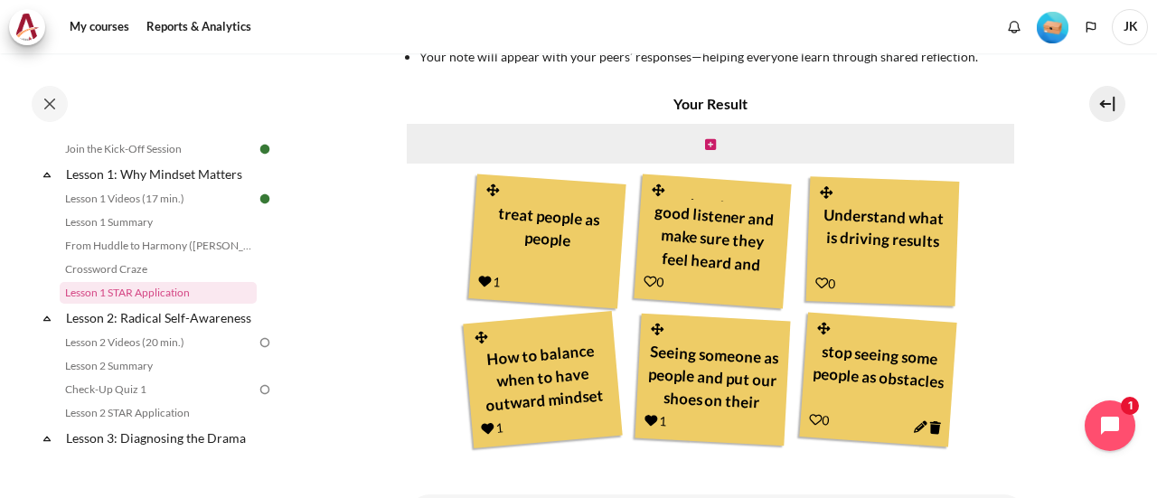
scroll to position [42, 0]
click at [644, 284] on icon "Content" at bounding box center [651, 282] width 14 height 14
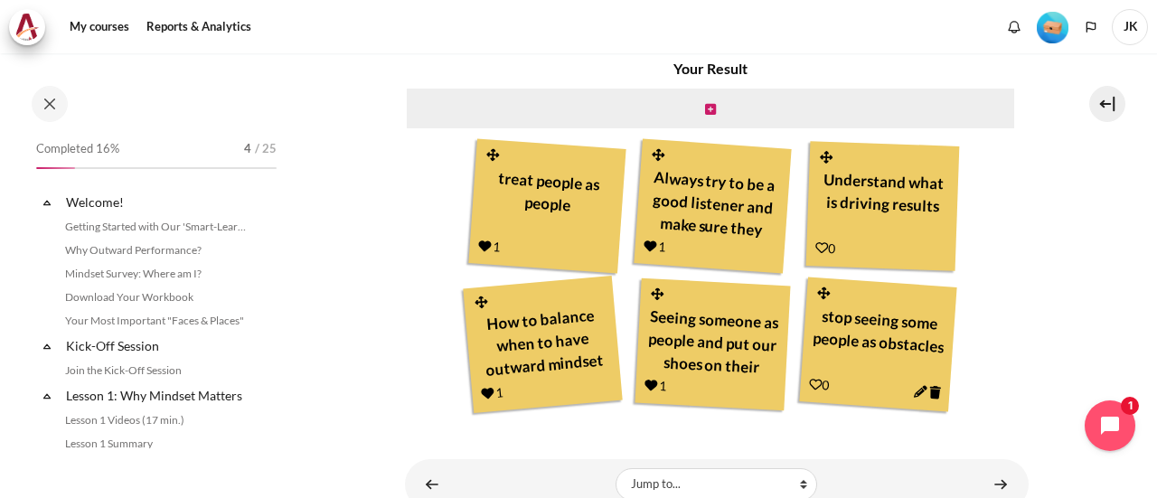
scroll to position [222, 0]
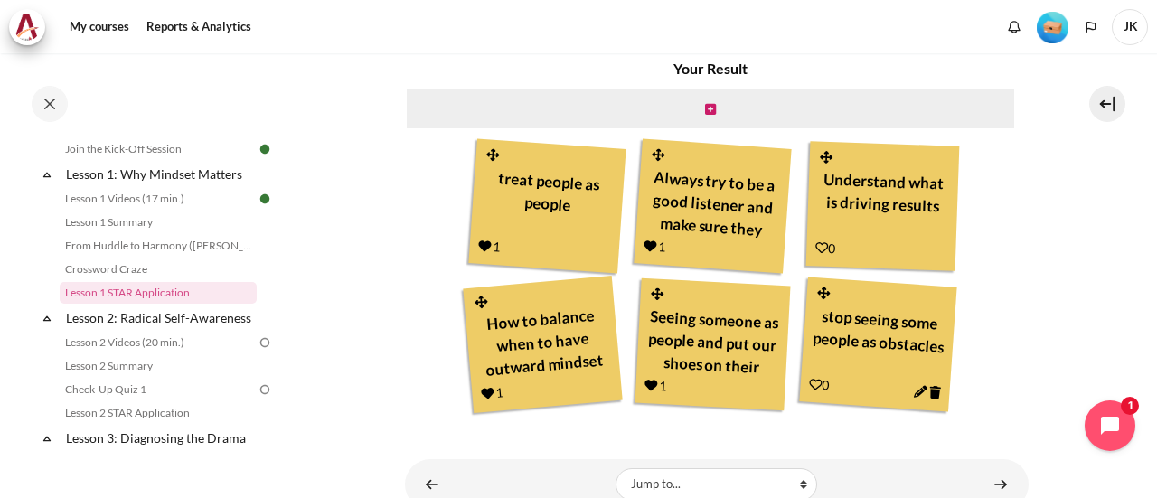
click at [914, 391] on icon "Content" at bounding box center [921, 392] width 14 height 14
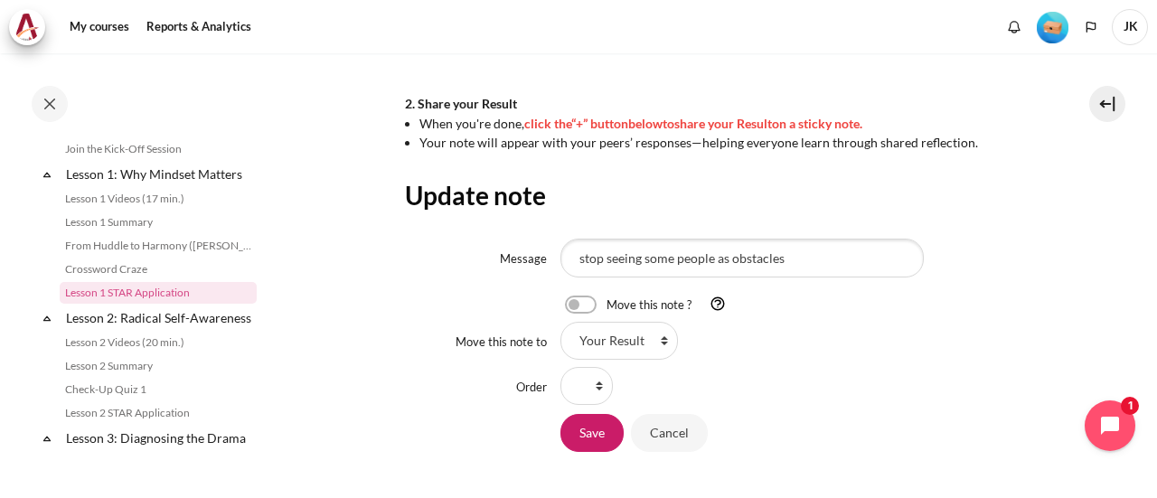
scroll to position [726, 0]
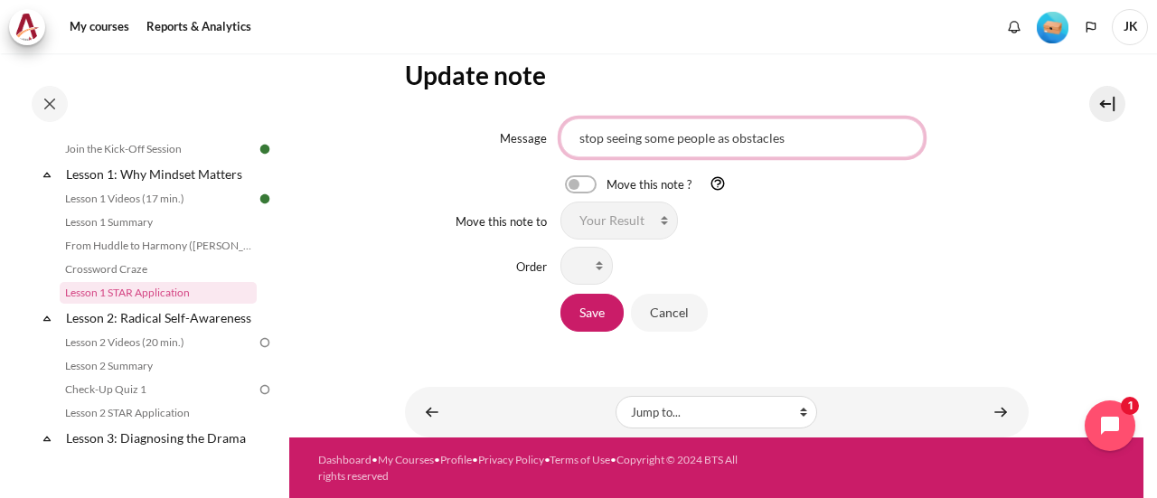
click at [802, 144] on input "stop seeing some people as obstacles" at bounding box center [742, 137] width 363 height 38
type input "stop seeing some people as obstacles and try to understand their strengths and …"
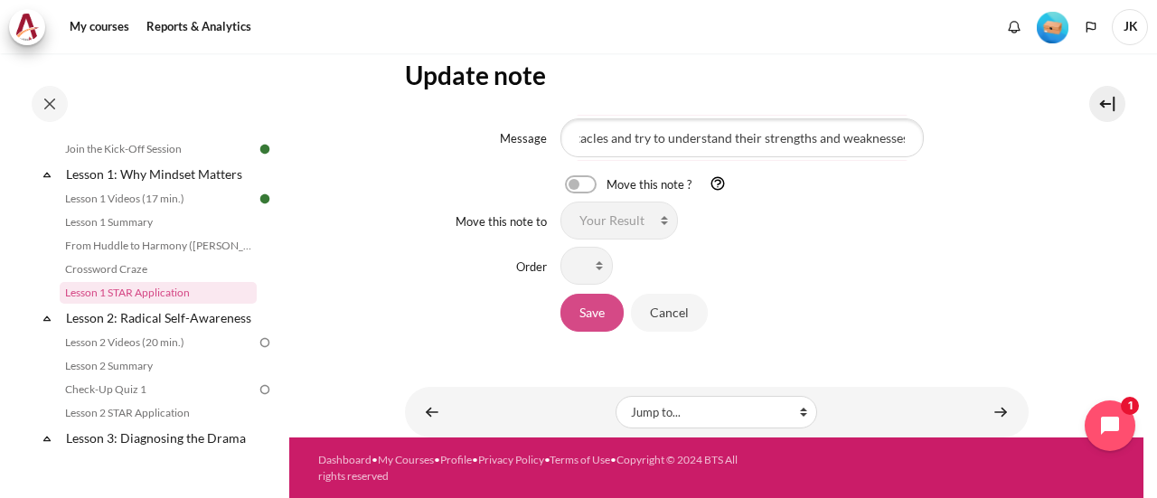
click at [588, 312] on input "Save" at bounding box center [592, 313] width 63 height 38
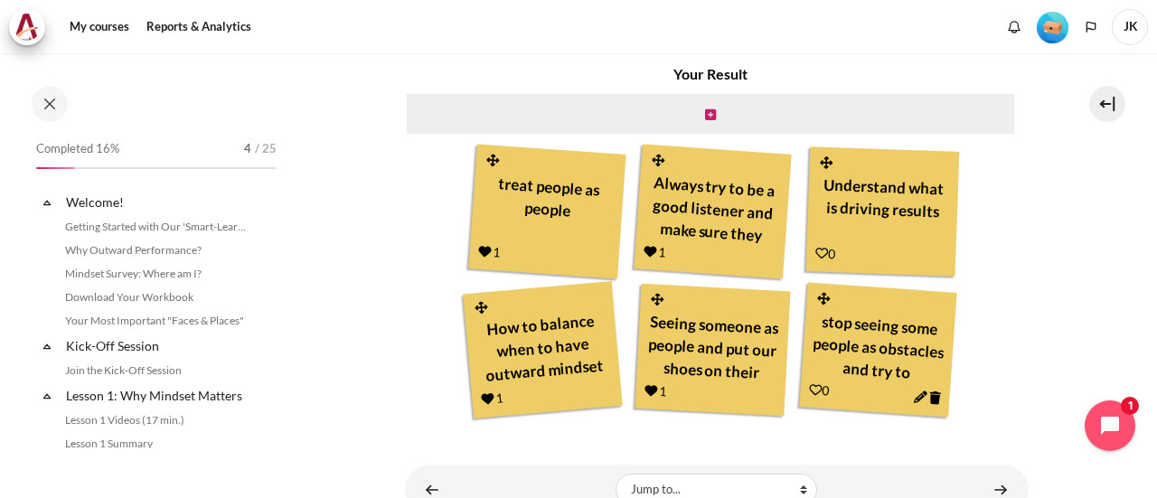
scroll to position [222, 0]
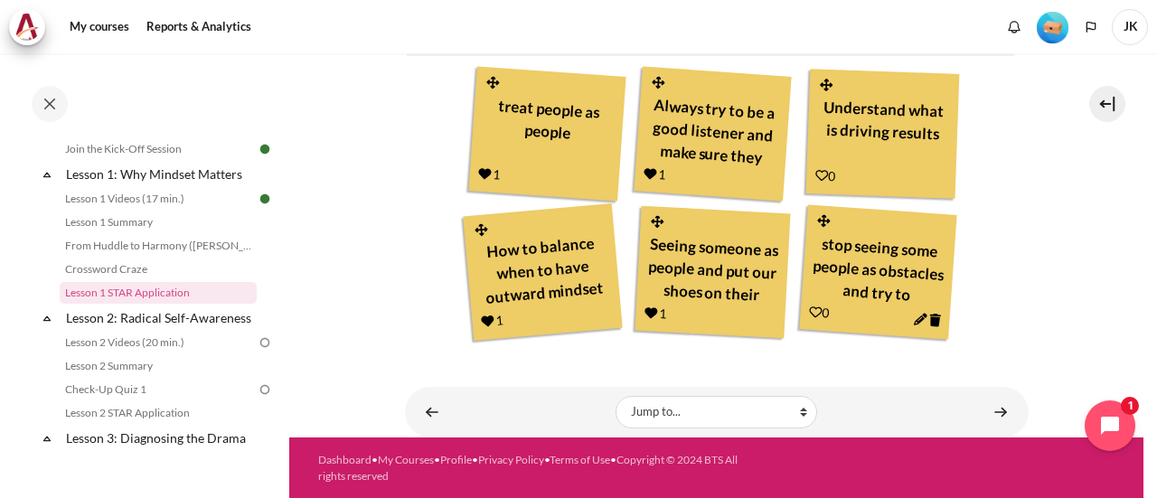
click at [817, 174] on icon "Content" at bounding box center [822, 175] width 13 height 13
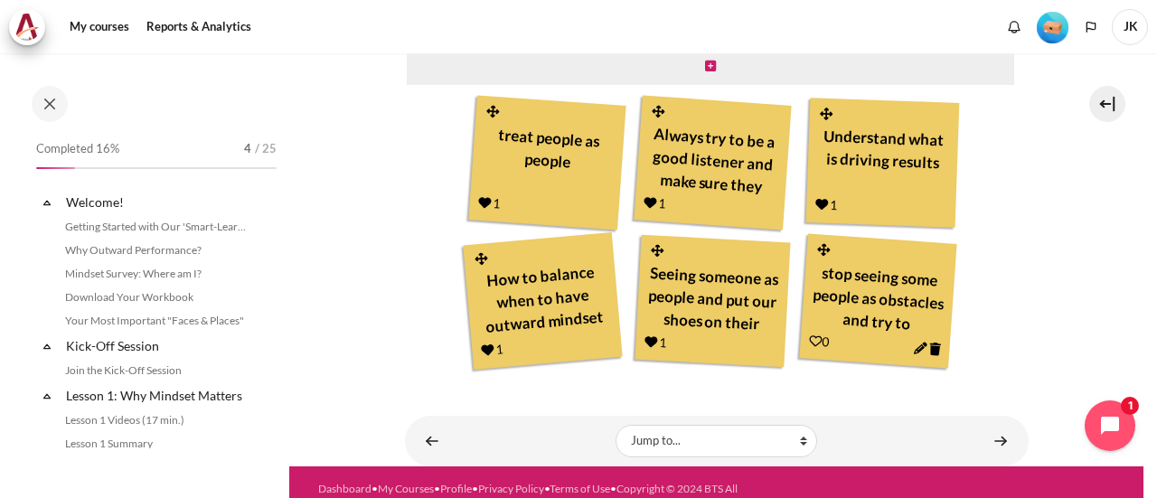
scroll to position [799, 0]
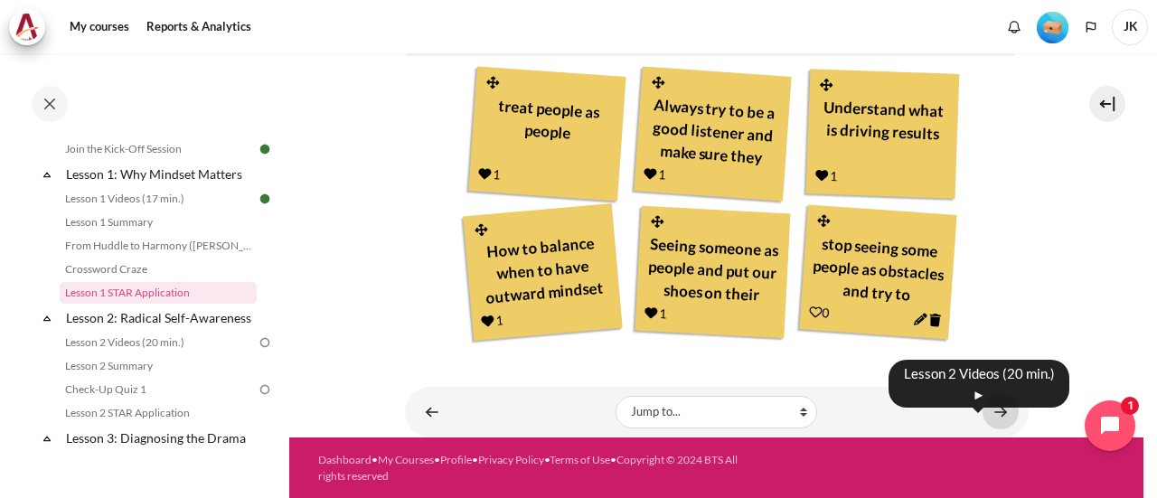
click at [995, 412] on link "Content" at bounding box center [1001, 411] width 36 height 35
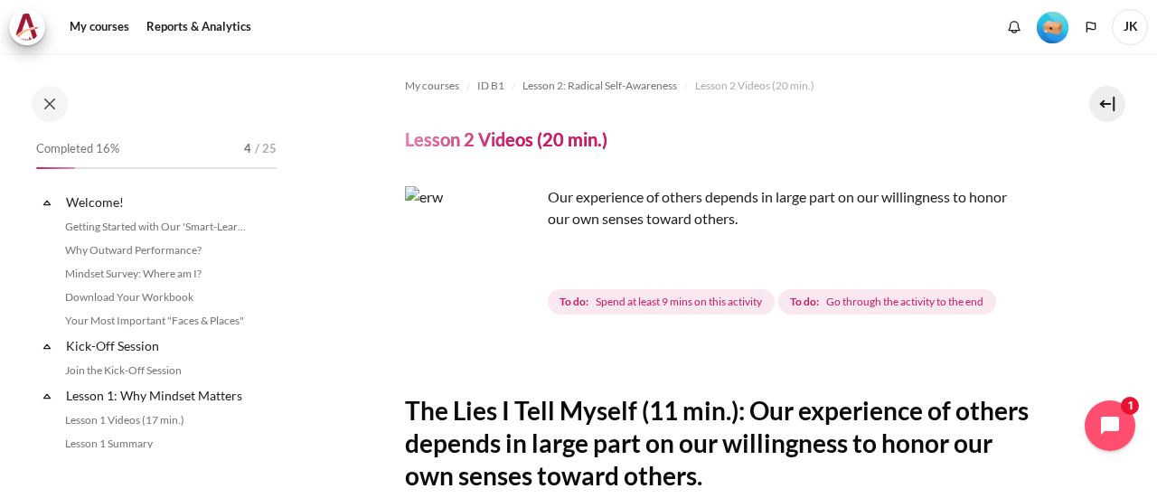
scroll to position [290, 0]
